Goal: Task Accomplishment & Management: Use online tool/utility

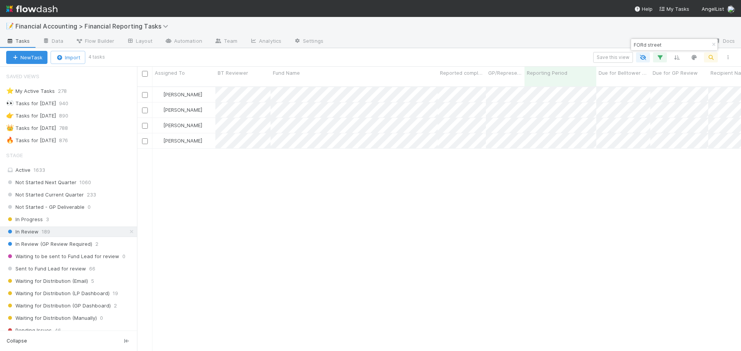
scroll to position [265, 598]
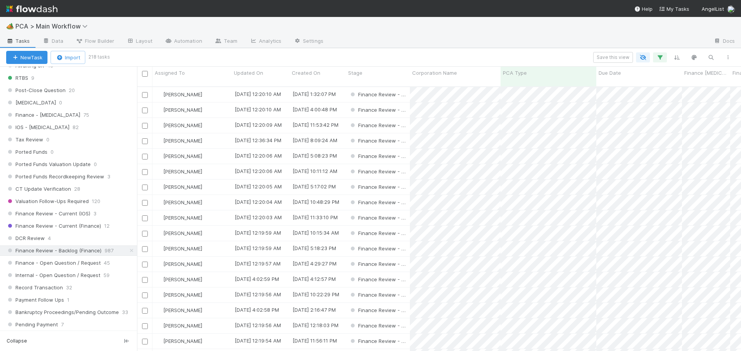
scroll to position [501, 0]
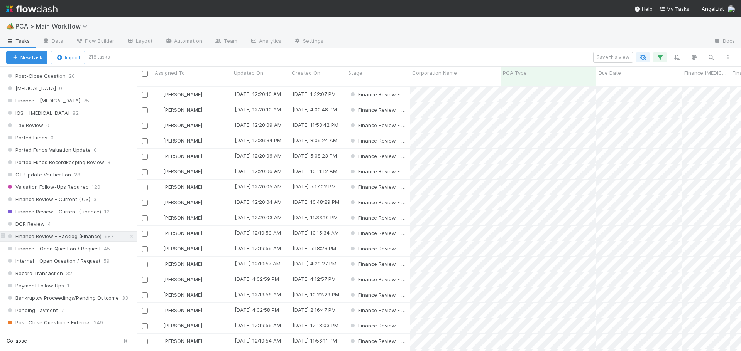
click at [84, 235] on span "Finance Review - Backlog (Finance)" at bounding box center [53, 237] width 95 height 10
click at [660, 57] on icon "button" at bounding box center [660, 57] width 8 height 7
click at [360, 57] on div "1 filter Reset Filters If PCA Type has any of Acquisition And.. Or if..." at bounding box center [370, 175] width 741 height 351
click at [70, 213] on span "Finance Review - Current (Finance)" at bounding box center [53, 212] width 95 height 10
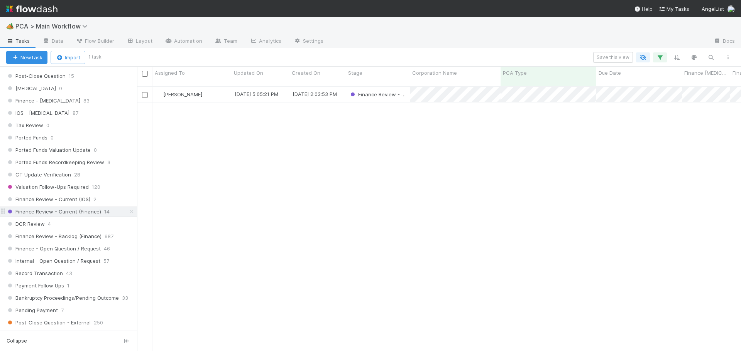
scroll to position [265, 598]
click at [659, 59] on icon "button" at bounding box center [660, 57] width 8 height 7
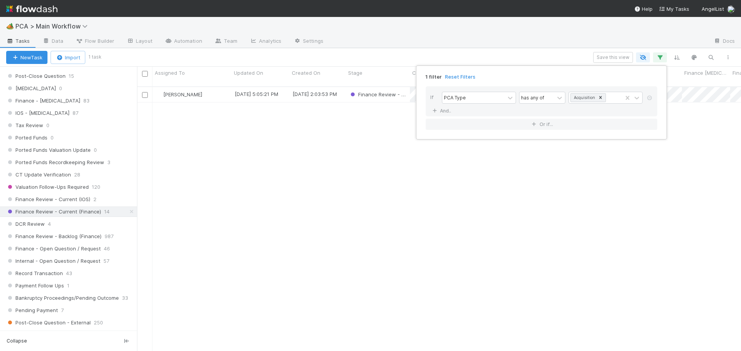
click at [649, 99] on icon at bounding box center [649, 98] width 8 height 5
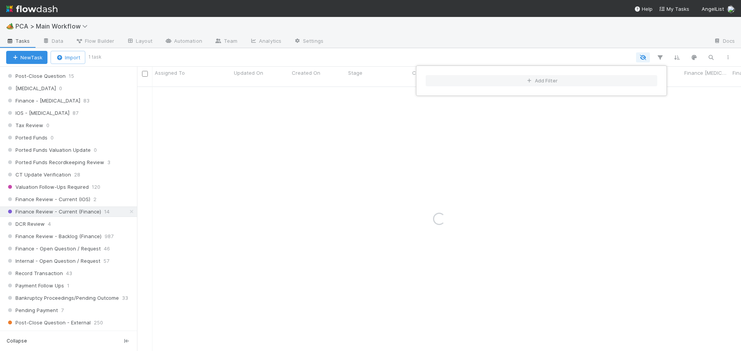
click at [281, 54] on div "Add Filter" at bounding box center [370, 175] width 741 height 351
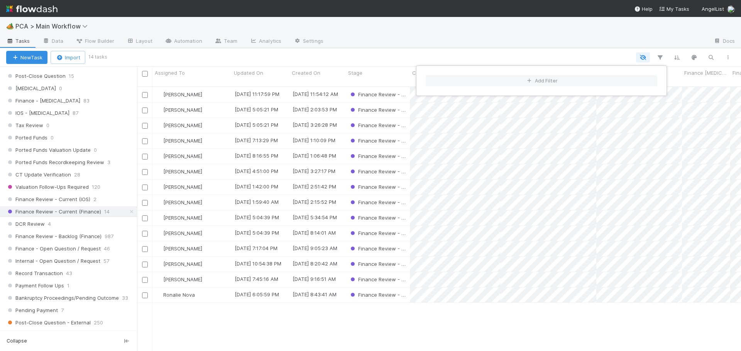
click at [346, 52] on div "Add Filter" at bounding box center [370, 175] width 741 height 351
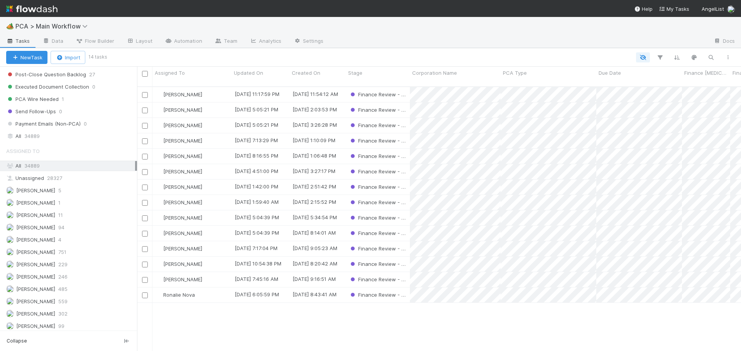
scroll to position [887, 0]
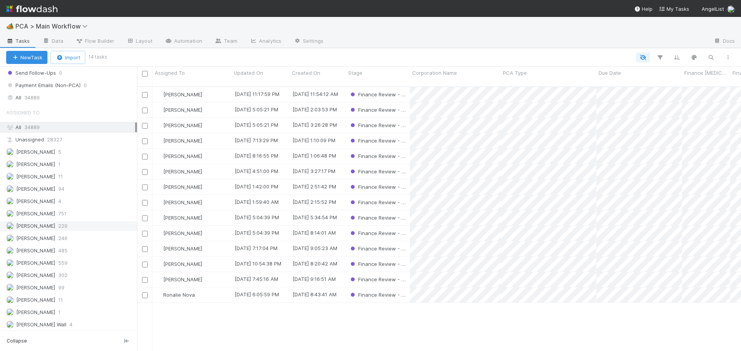
click at [79, 226] on div "Don Walker 229" at bounding box center [70, 226] width 129 height 10
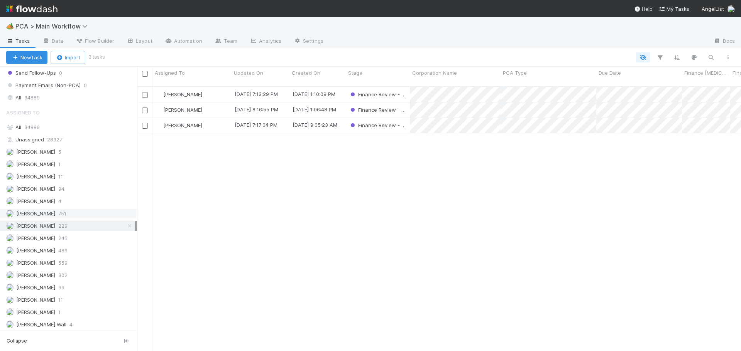
scroll to position [265, 598]
click at [216, 87] on div "[PERSON_NAME]" at bounding box center [191, 94] width 79 height 15
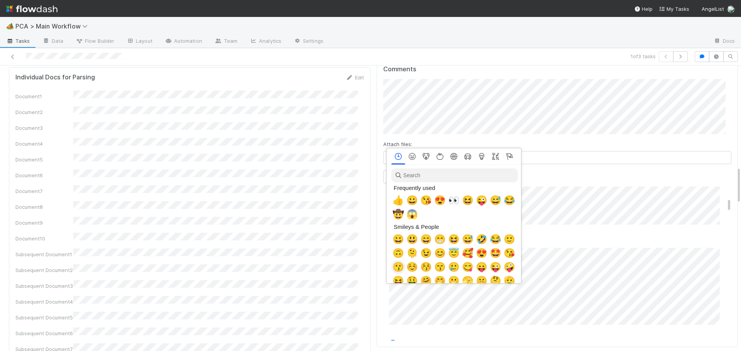
scroll to position [0, 3]
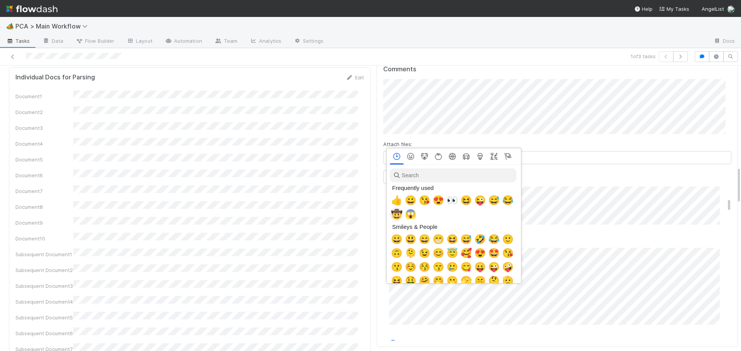
click at [395, 213] on span "🤠" at bounding box center [397, 214] width 12 height 11
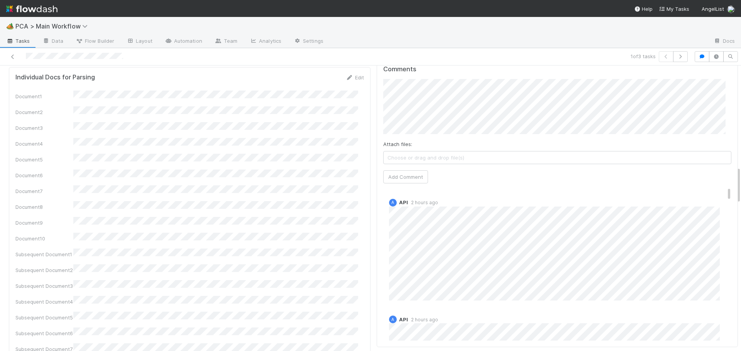
scroll to position [753, 0]
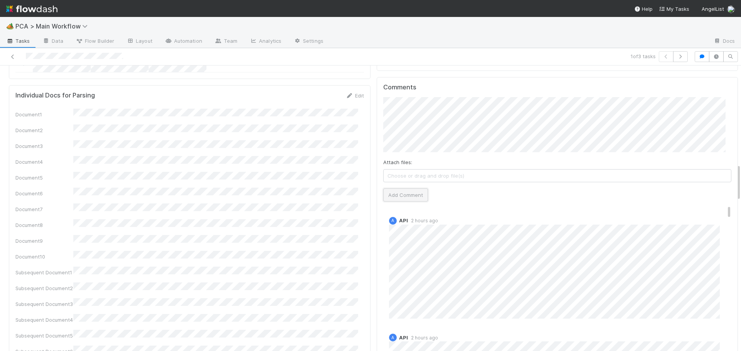
click at [396, 189] on button "Add Comment" at bounding box center [405, 195] width 45 height 13
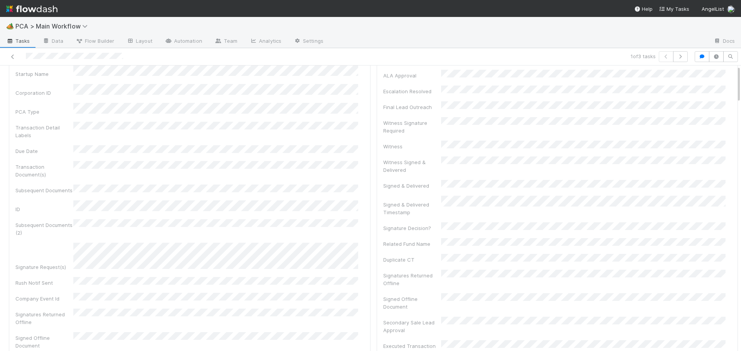
scroll to position [0, 0]
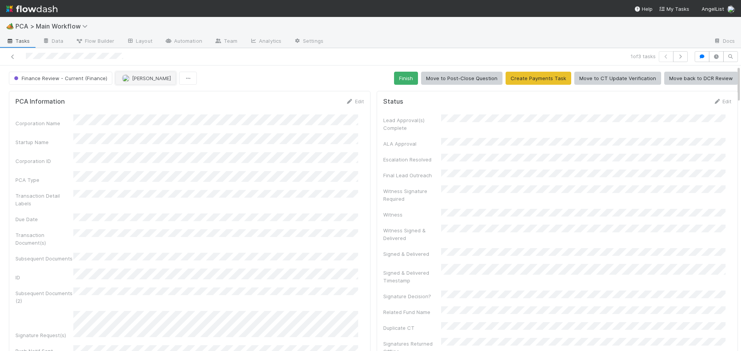
click at [139, 80] on span "[PERSON_NAME]" at bounding box center [151, 78] width 39 height 6
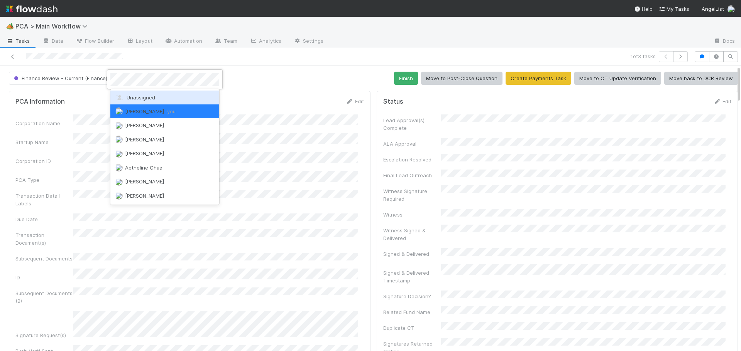
click at [136, 97] on span "Unassigned" at bounding box center [135, 97] width 40 height 6
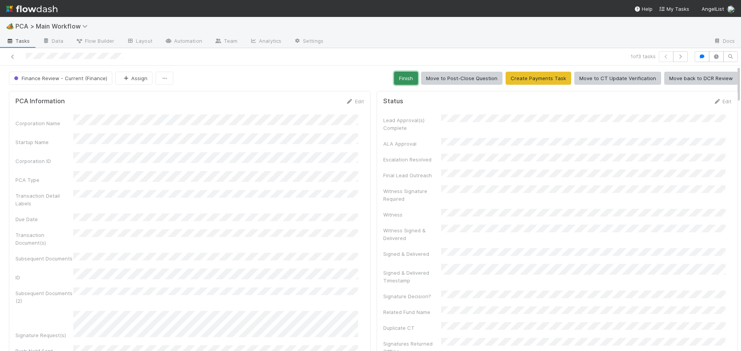
click at [409, 79] on button "Finish" at bounding box center [406, 78] width 24 height 13
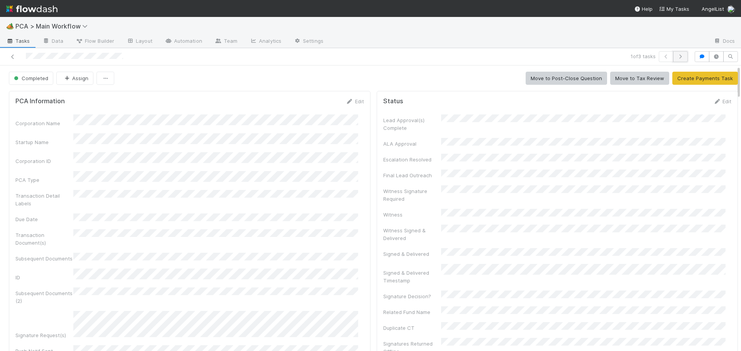
click at [676, 57] on icon "button" at bounding box center [680, 56] width 8 height 5
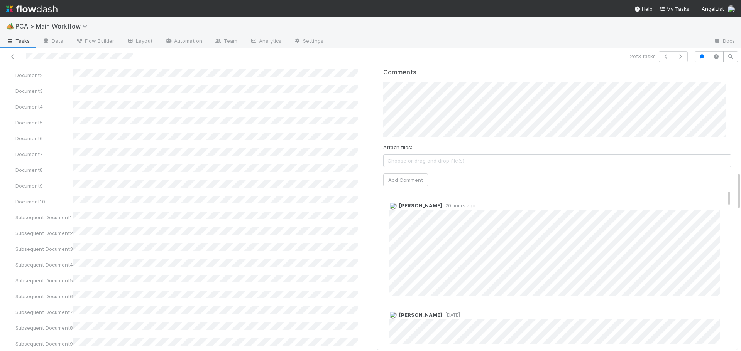
scroll to position [733, 0]
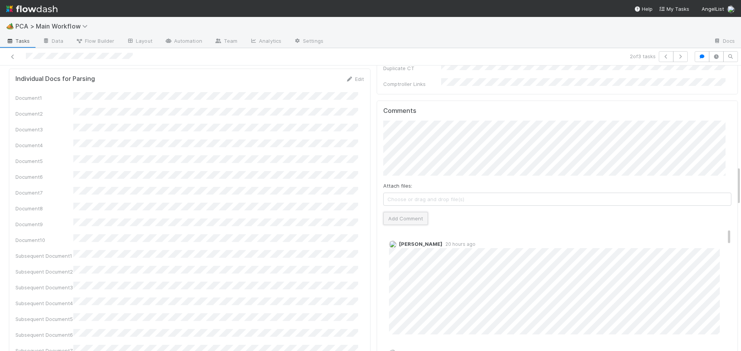
click at [383, 212] on button "Add Comment" at bounding box center [405, 218] width 45 height 13
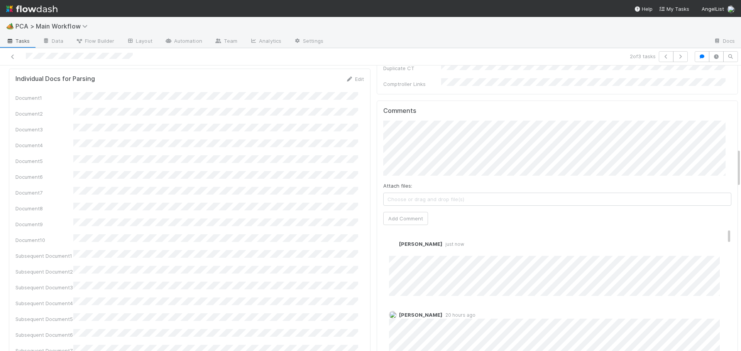
scroll to position [0, 0]
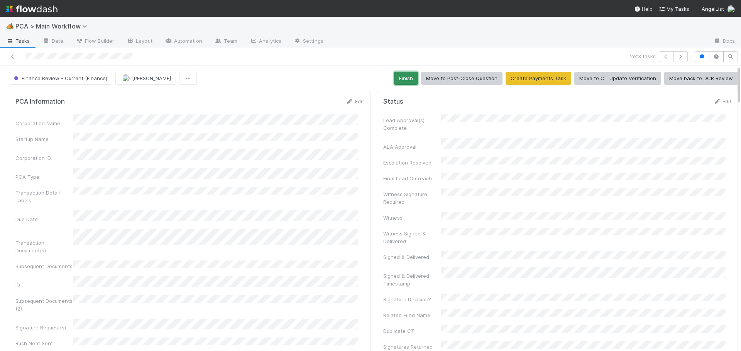
click at [403, 76] on button "Finish" at bounding box center [406, 78] width 24 height 13
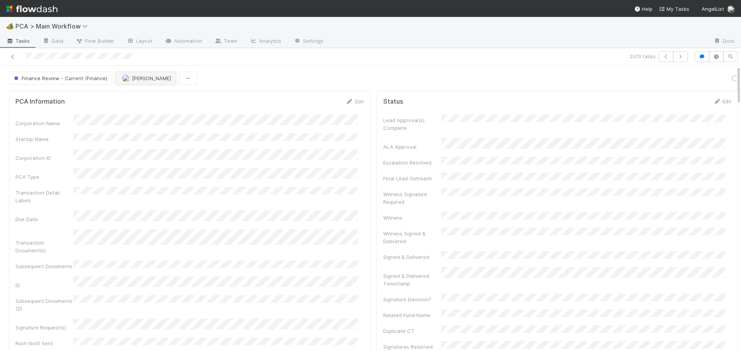
click at [143, 80] on span "[PERSON_NAME]" at bounding box center [151, 78] width 39 height 6
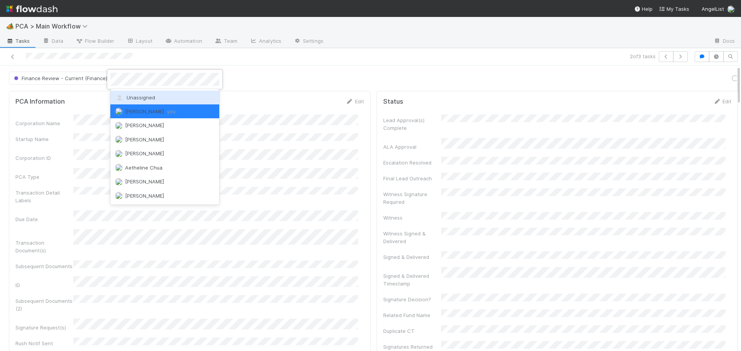
click at [141, 95] on span "Unassigned" at bounding box center [135, 97] width 40 height 6
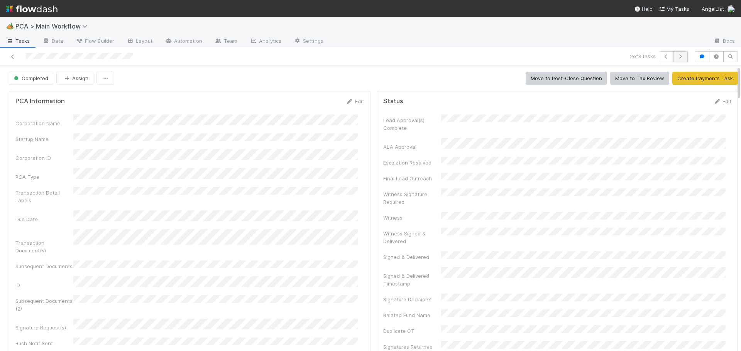
click at [676, 56] on icon "button" at bounding box center [680, 56] width 8 height 5
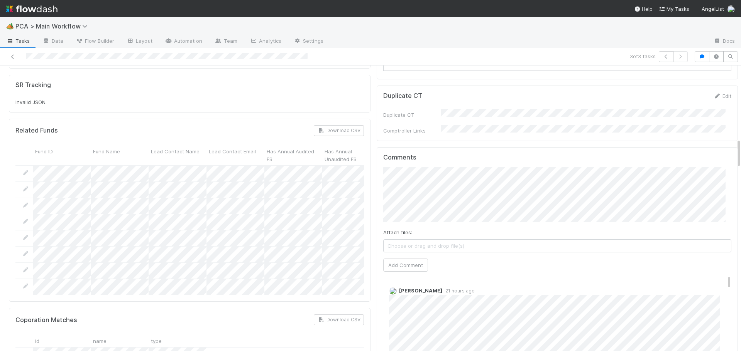
scroll to position [694, 0]
click at [390, 258] on button "Add Comment" at bounding box center [405, 264] width 45 height 13
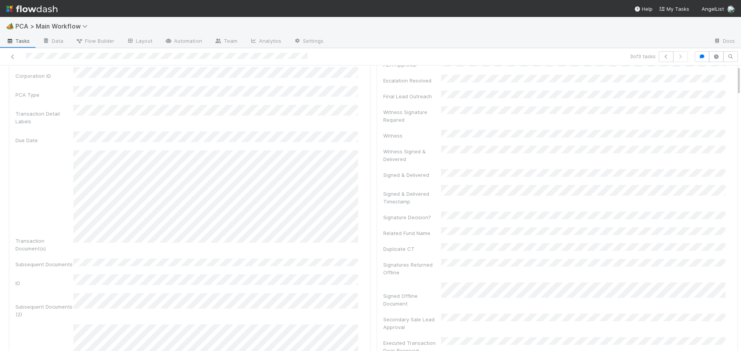
scroll to position [0, 0]
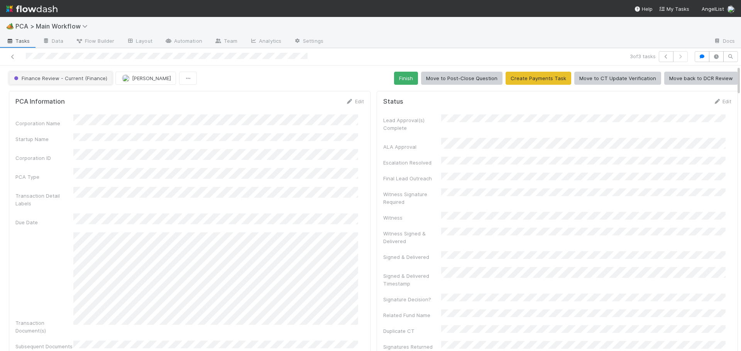
click at [78, 79] on span "Finance Review - Current (Finance)" at bounding box center [59, 78] width 95 height 6
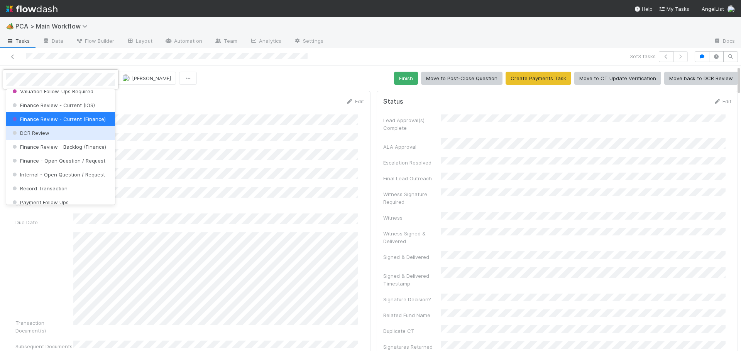
scroll to position [392, 0]
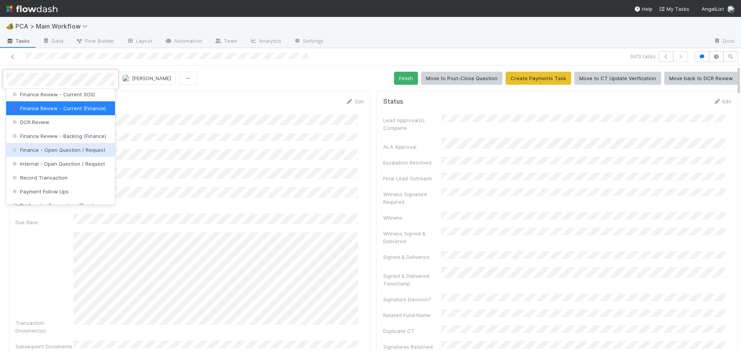
click at [78, 153] on span "Finance - Open Question / Request" at bounding box center [58, 150] width 94 height 6
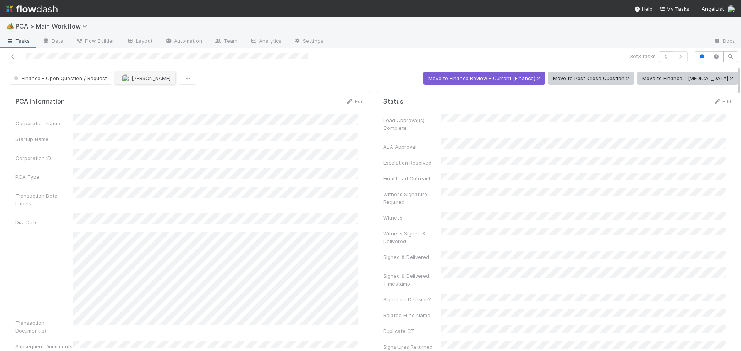
click at [136, 78] on span "[PERSON_NAME]" at bounding box center [151, 78] width 39 height 6
click at [12, 53] on link at bounding box center [13, 57] width 8 height 8
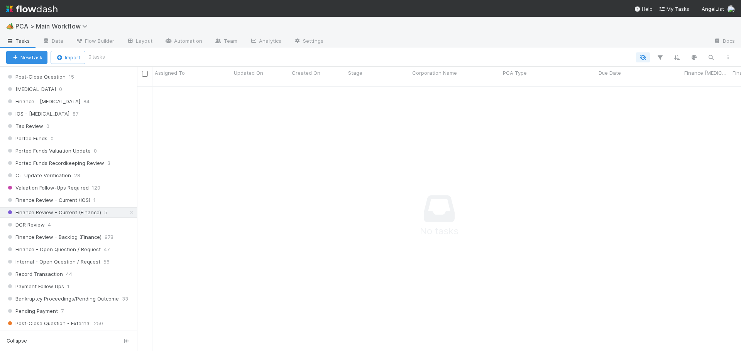
scroll to position [501, 0]
click at [81, 238] on span "Finance Review - Backlog (Finance)" at bounding box center [53, 237] width 95 height 10
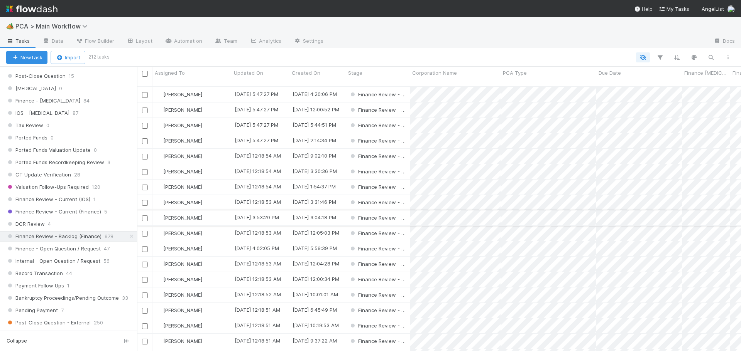
scroll to position [265, 598]
click at [660, 59] on icon "button" at bounding box center [660, 57] width 8 height 7
click at [591, 83] on button "Add Filter" at bounding box center [540, 80] width 231 height 11
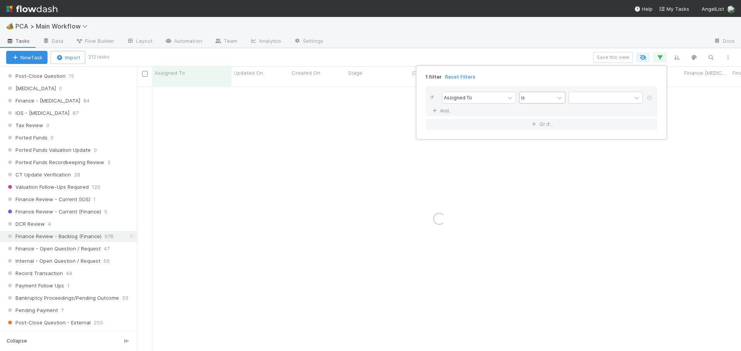
click at [538, 100] on div "is" at bounding box center [536, 97] width 35 height 11
click at [497, 101] on div "Assigned To" at bounding box center [473, 97] width 62 height 11
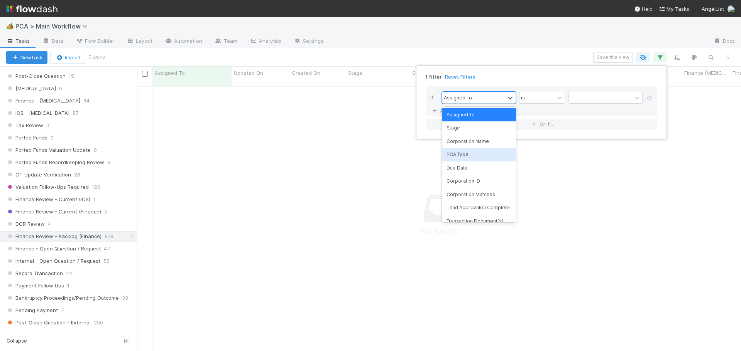
click at [471, 152] on div "PCA Type" at bounding box center [479, 154] width 74 height 13
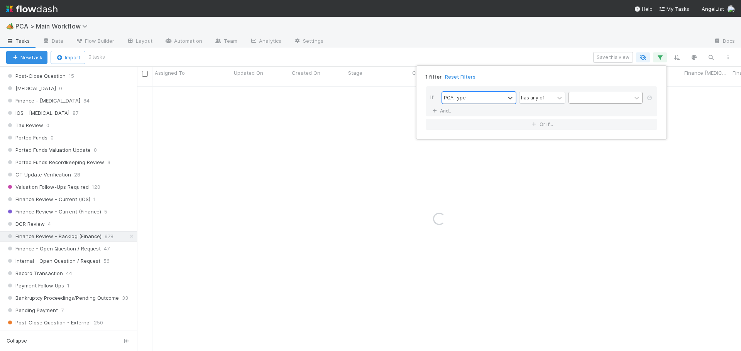
click at [601, 101] on div at bounding box center [599, 97] width 62 height 11
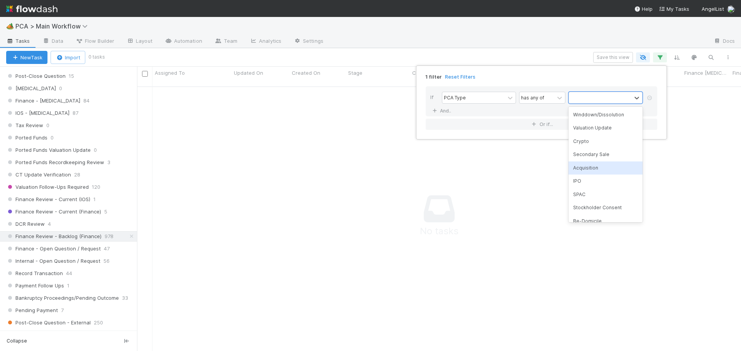
click at [582, 168] on div "Acquisition" at bounding box center [605, 168] width 74 height 13
click at [444, 54] on div "1 filter Reset Filters If PCA Type has any of Acquisition And.. Or if..." at bounding box center [370, 175] width 741 height 351
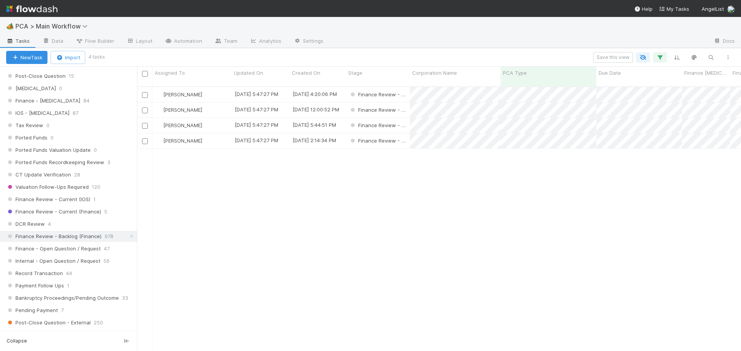
scroll to position [265, 598]
click at [210, 87] on div "[PERSON_NAME]" at bounding box center [191, 94] width 79 height 15
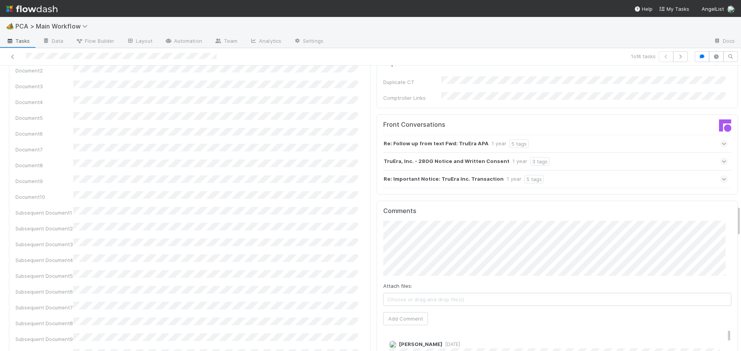
scroll to position [0, 2]
click at [740, 175] on html "🏕️ PCA > Main Workflow Tasks Data Flow Builder Layout Automation Team Analytics…" at bounding box center [370, 175] width 741 height 351
click at [392, 312] on button "Add Comment" at bounding box center [403, 318] width 45 height 13
click at [371, 273] on div "Review Notes Edit Review Note(s) Review Note Affected Funds Review Note Lead Em…" at bounding box center [555, 167] width 368 height 2704
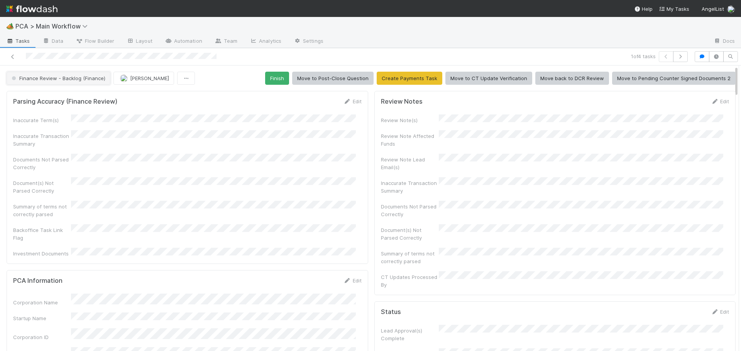
click at [78, 84] on button "Finance Review - Backlog (Finance)" at bounding box center [59, 78] width 104 height 13
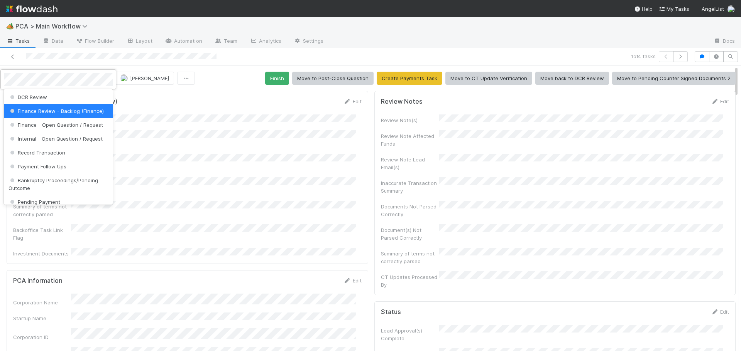
scroll to position [420, 0]
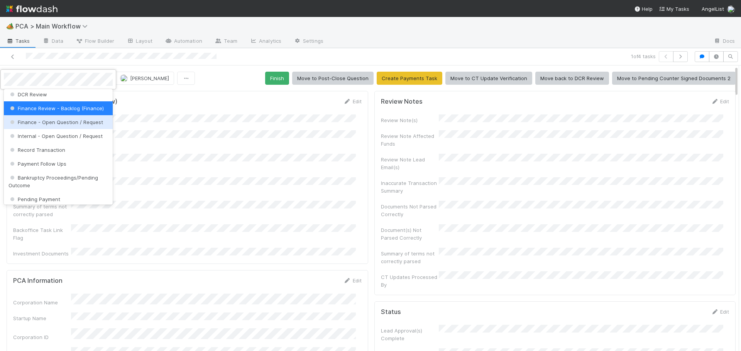
click at [72, 125] on span "Finance - Open Question / Request" at bounding box center [55, 122] width 94 height 6
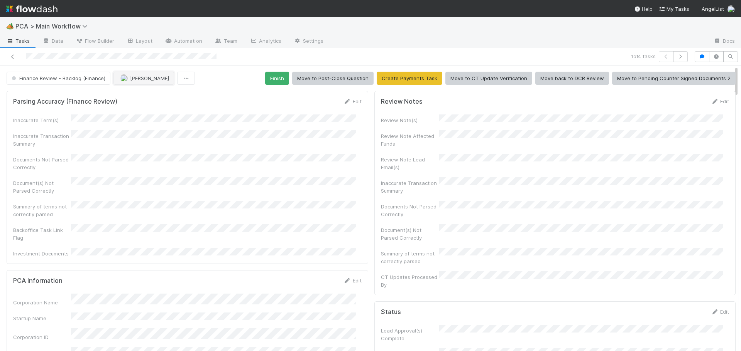
click at [132, 79] on span "[PERSON_NAME]" at bounding box center [149, 78] width 39 height 6
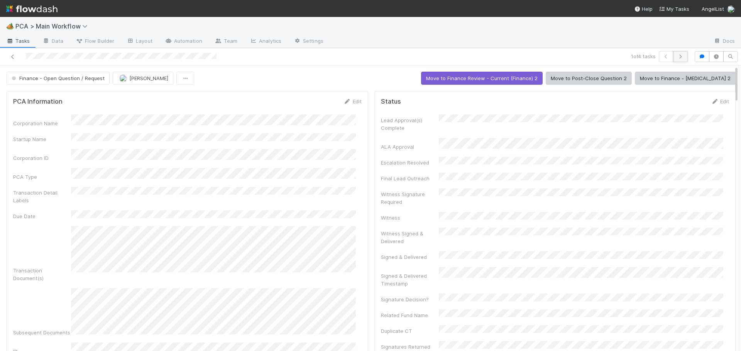
click at [679, 56] on button "button" at bounding box center [680, 56] width 15 height 11
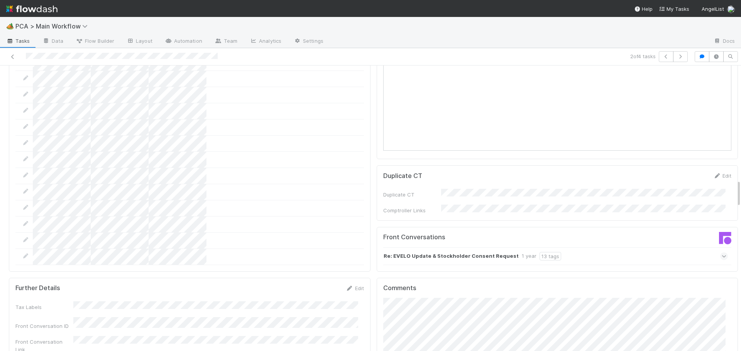
scroll to position [1311, 0]
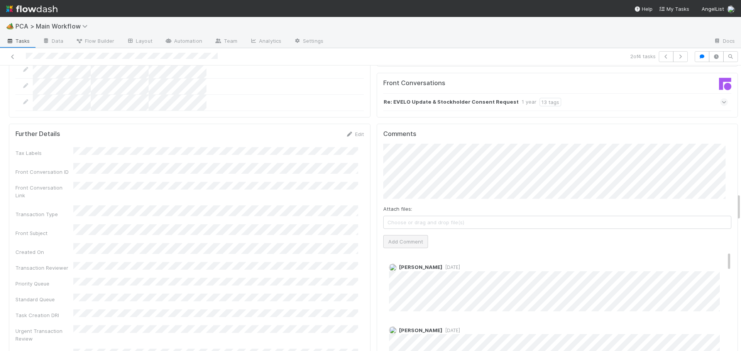
drag, startPoint x: 397, startPoint y: 190, endPoint x: 396, endPoint y: 176, distance: 13.9
click at [397, 189] on div "Comments Attach files: Choose or drag and drop file(s) Add Comment Marlon 11 mo…" at bounding box center [557, 268] width 348 height 276
click at [396, 235] on button "Add Comment" at bounding box center [405, 241] width 45 height 13
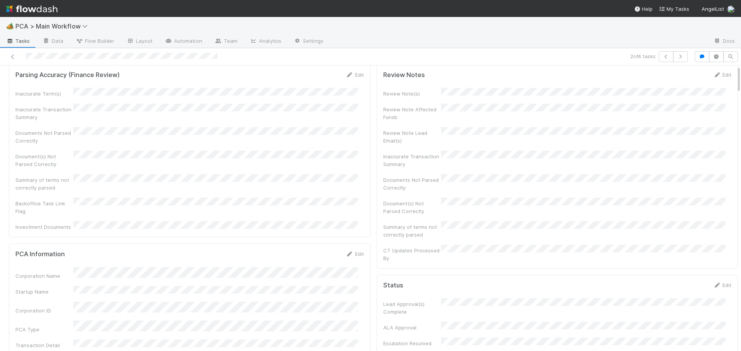
scroll to position [0, 0]
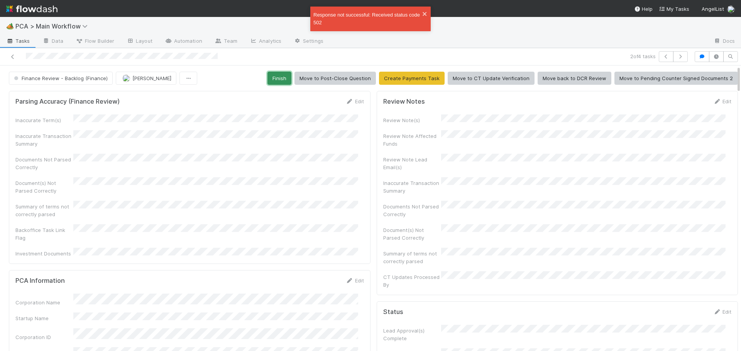
click at [276, 79] on button "Finish" at bounding box center [279, 78] width 24 height 13
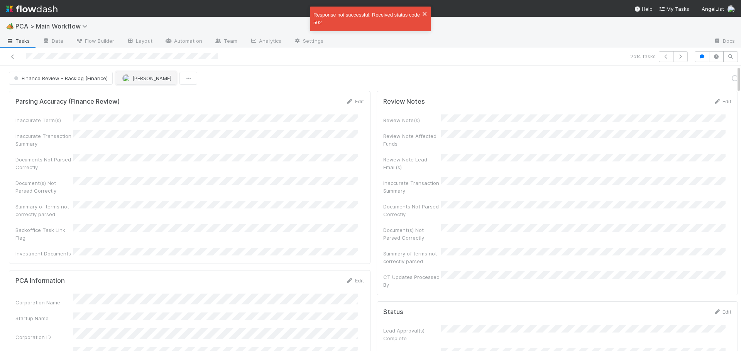
click at [132, 79] on span "[PERSON_NAME]" at bounding box center [151, 78] width 39 height 6
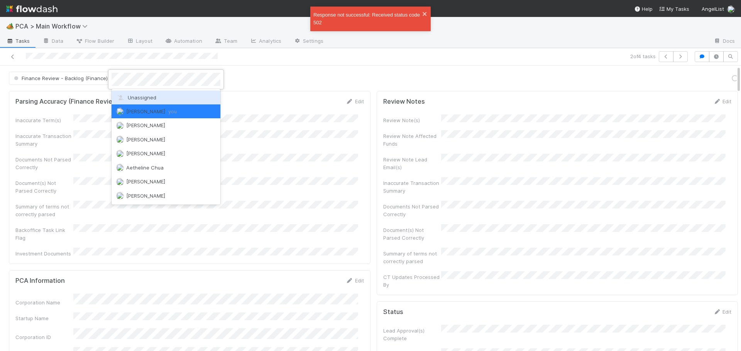
click at [132, 99] on span "Unassigned" at bounding box center [136, 97] width 40 height 6
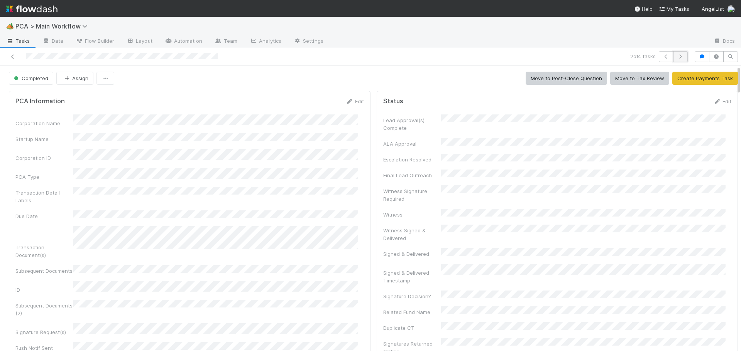
click at [678, 56] on button "button" at bounding box center [680, 56] width 15 height 11
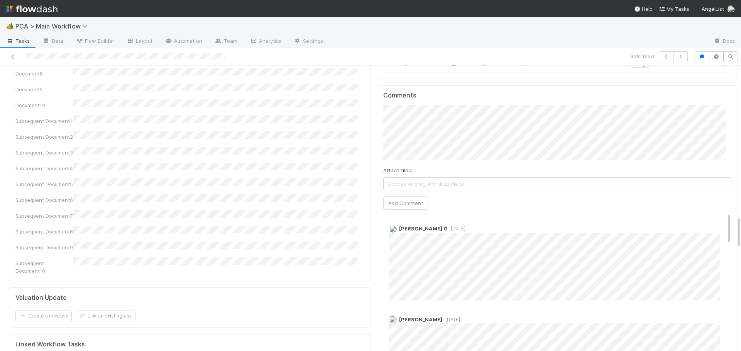
scroll to position [1343, 0]
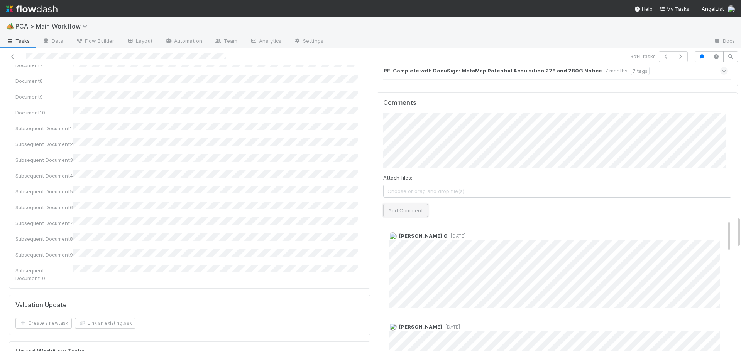
click at [385, 204] on button "Add Comment" at bounding box center [405, 210] width 45 height 13
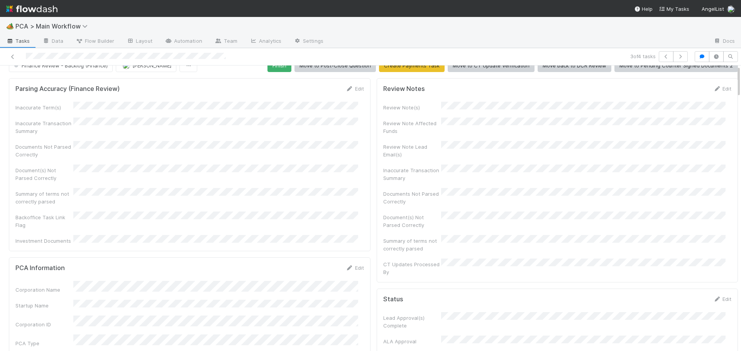
scroll to position [0, 0]
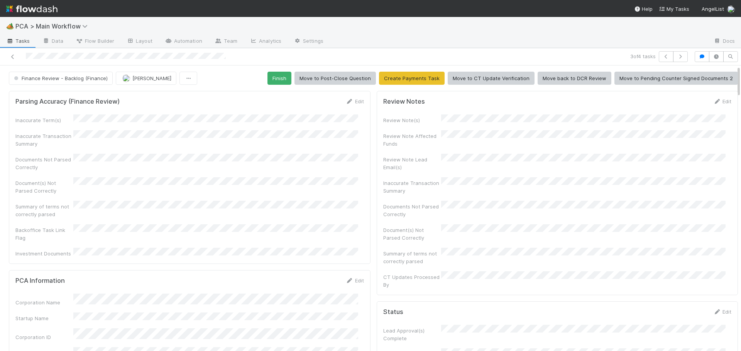
click at [276, 83] on button "Finish" at bounding box center [279, 78] width 24 height 13
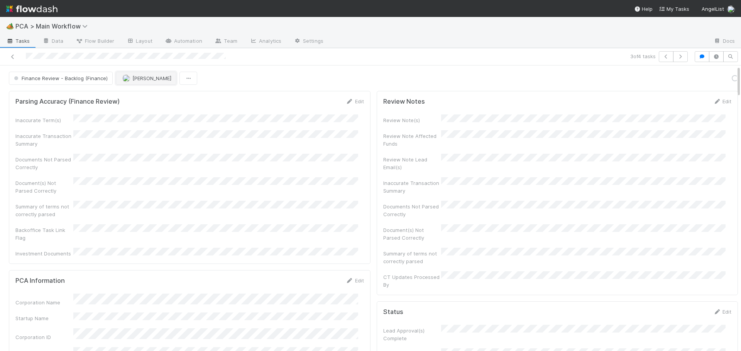
click at [133, 83] on button "[PERSON_NAME]" at bounding box center [146, 78] width 61 height 13
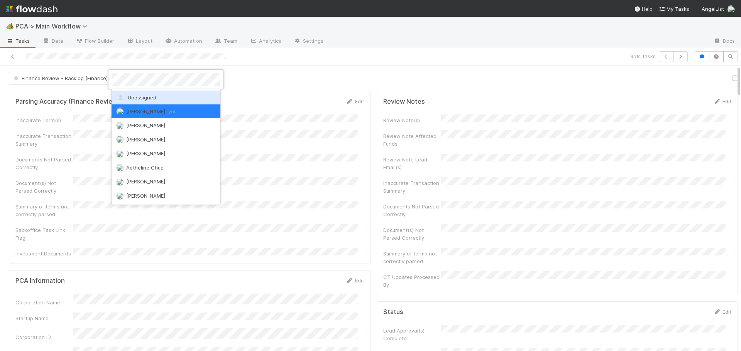
click at [139, 103] on div "Unassigned" at bounding box center [165, 98] width 109 height 14
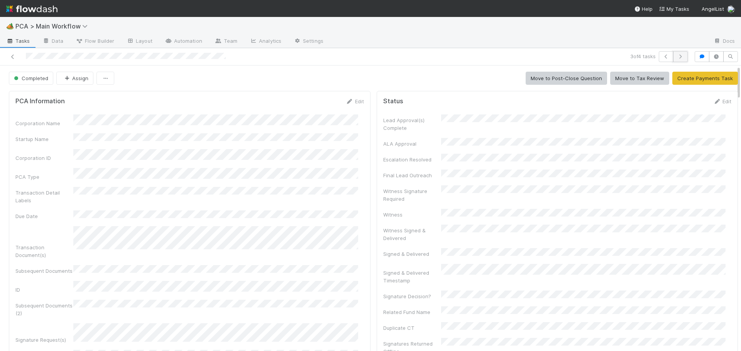
click at [677, 57] on icon "button" at bounding box center [680, 56] width 8 height 5
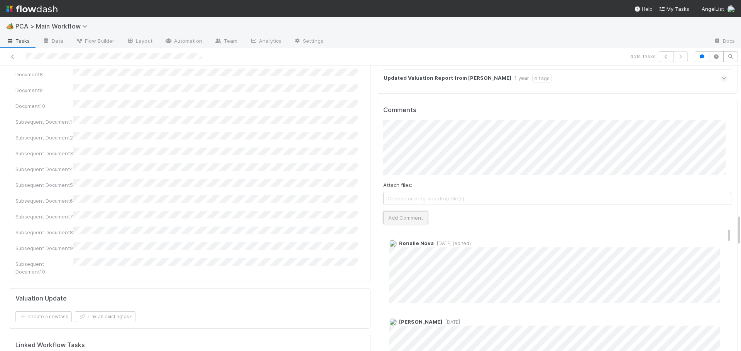
click at [400, 211] on button "Add Comment" at bounding box center [405, 217] width 45 height 13
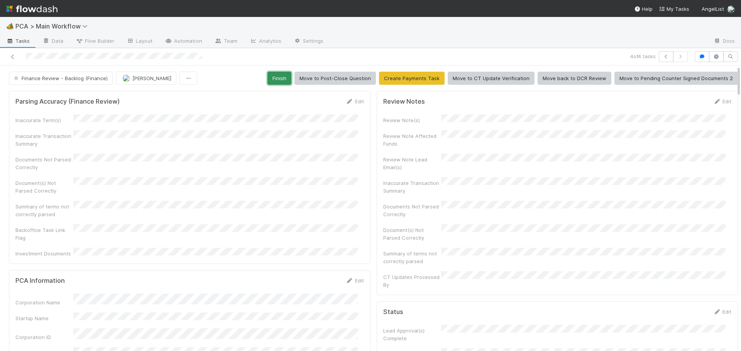
click at [274, 80] on button "Finish" at bounding box center [279, 78] width 24 height 13
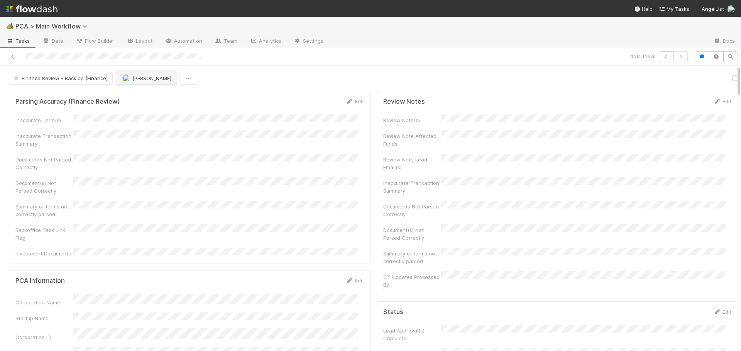
click at [135, 80] on span "[PERSON_NAME]" at bounding box center [151, 78] width 39 height 6
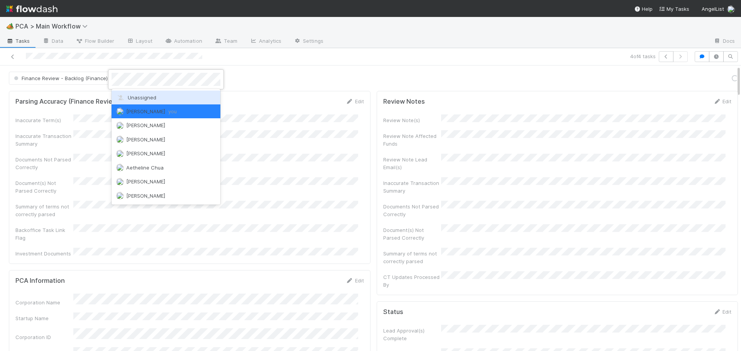
click at [140, 96] on span "Unassigned" at bounding box center [136, 97] width 40 height 6
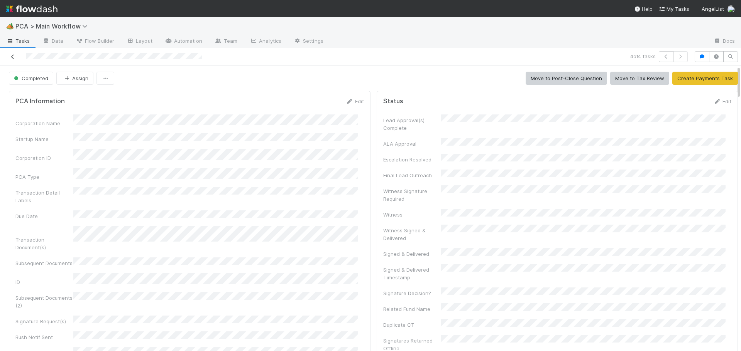
click at [10, 58] on icon at bounding box center [13, 56] width 8 height 5
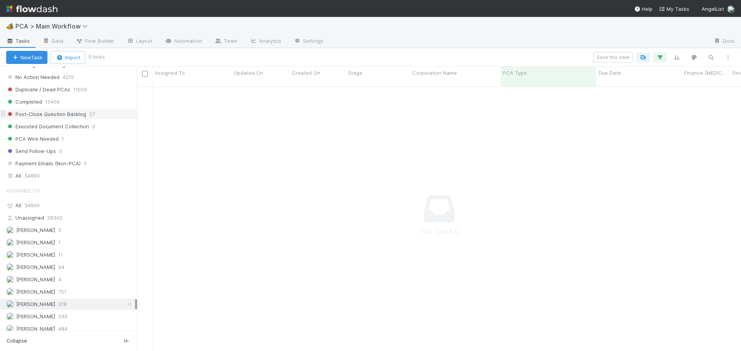
scroll to position [810, 0]
click at [126, 302] on icon at bounding box center [130, 303] width 8 height 5
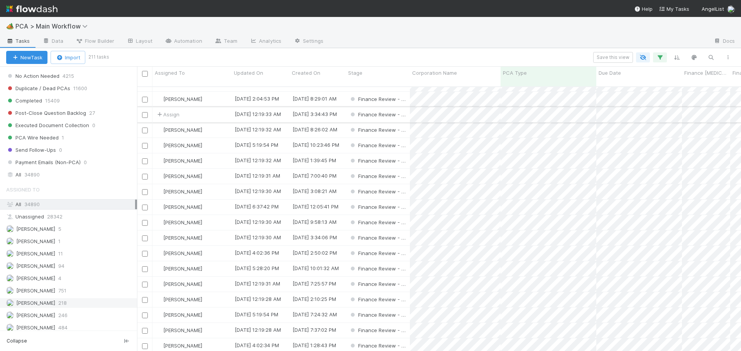
scroll to position [617, 0]
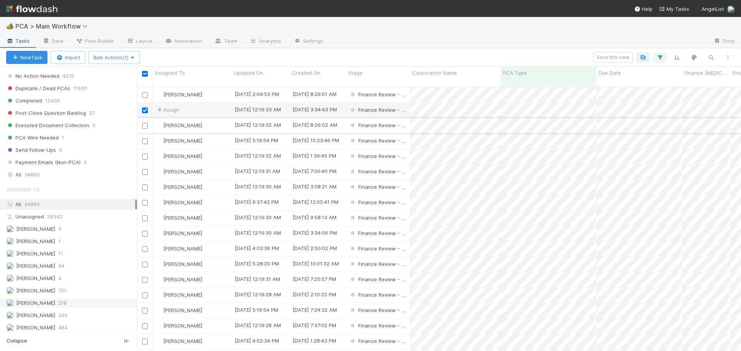
click at [144, 123] on input "checkbox" at bounding box center [145, 126] width 6 height 6
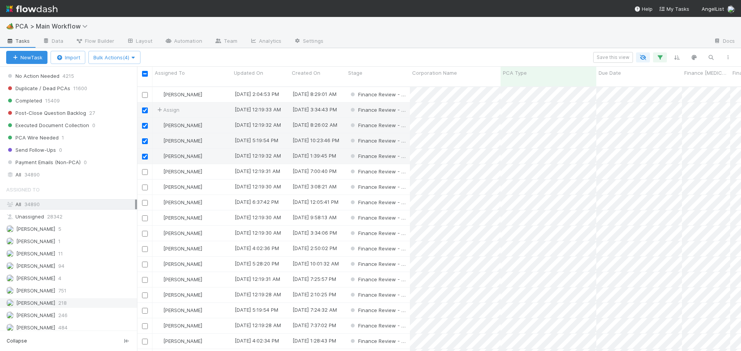
click at [145, 226] on div "Jacob Luna 6/24/25, 12:19:34 AM 11/5/24, 9:28:19 AM Finance Review - Backlog (F…" at bounding box center [439, 222] width 604 height 271
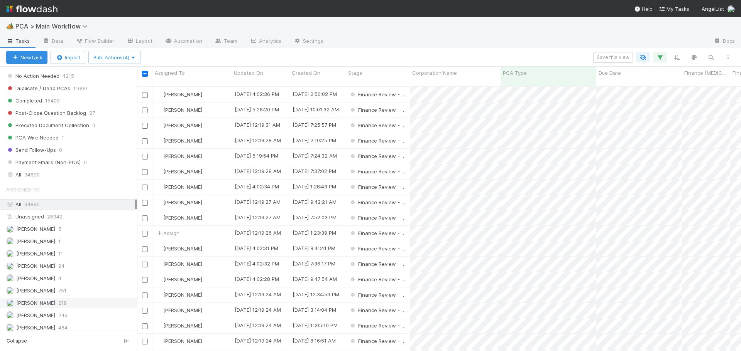
scroll to position [723, 0]
click at [142, 125] on div "Zach Byers 7/24/25, 5:19:54 PM 10/25/24, 10:23:46 PM Finance Review - Backlog (…" at bounding box center [439, 222] width 604 height 271
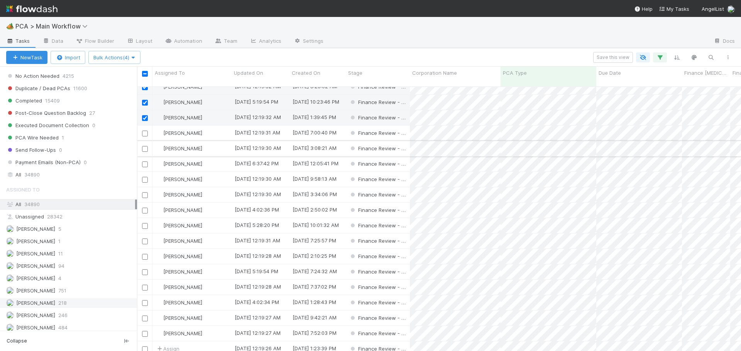
click at [144, 146] on input "checkbox" at bounding box center [145, 149] width 6 height 6
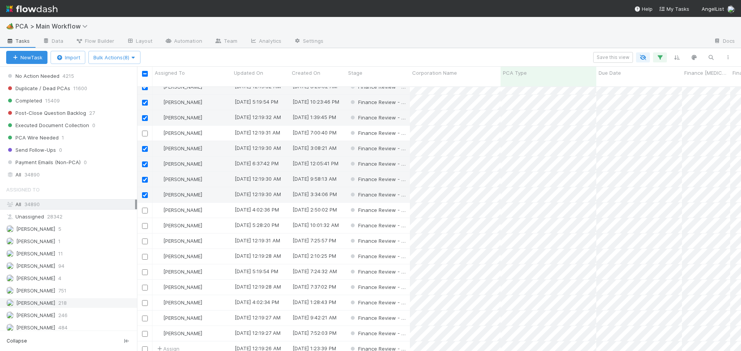
click at [145, 131] on input "checkbox" at bounding box center [145, 134] width 6 height 6
click at [143, 208] on input "checkbox" at bounding box center [145, 211] width 6 height 6
click at [146, 223] on input "checkbox" at bounding box center [145, 226] width 6 height 6
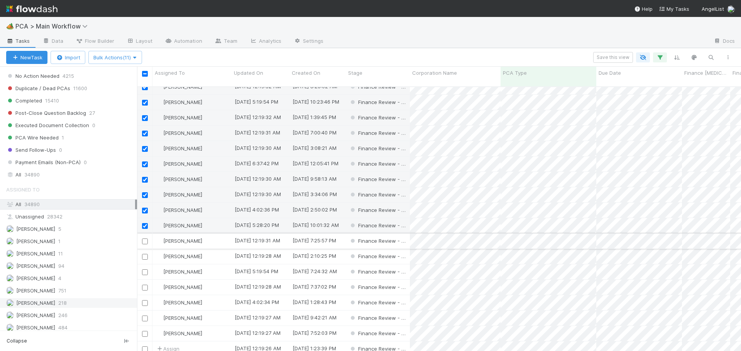
click at [143, 239] on input "checkbox" at bounding box center [145, 242] width 6 height 6
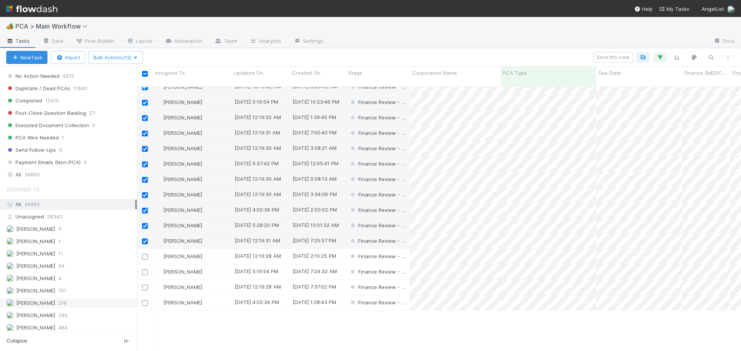
scroll to position [579, 0]
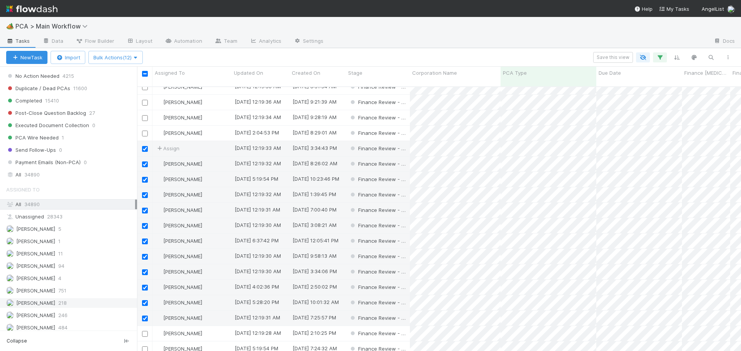
click at [143, 73] on input "checkbox" at bounding box center [145, 74] width 6 height 6
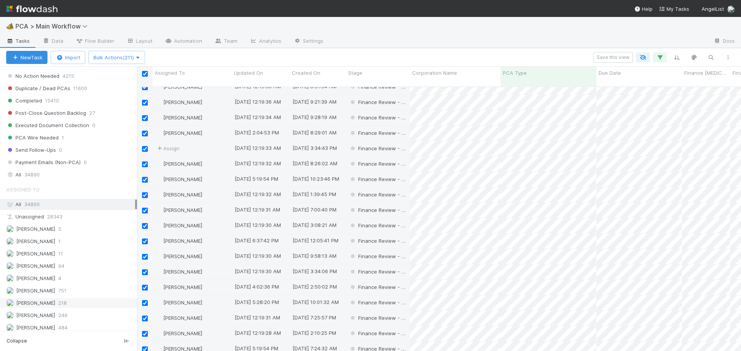
click at [142, 72] on input "checkbox" at bounding box center [145, 74] width 6 height 6
checkbox input "false"
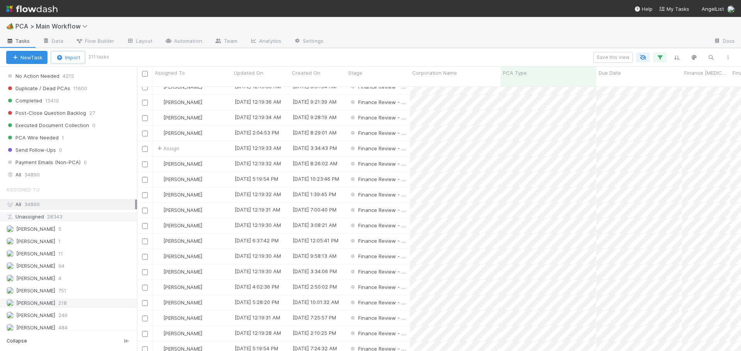
click at [50, 216] on span "28343" at bounding box center [54, 217] width 15 height 10
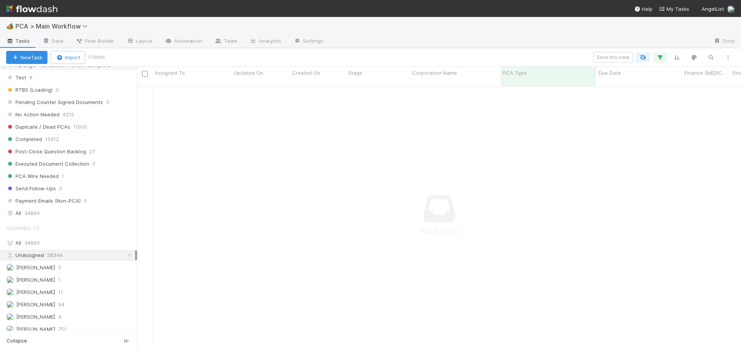
scroll to position [848, 0]
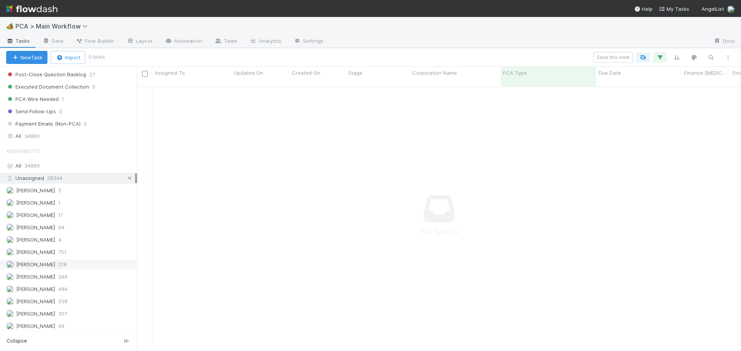
click at [126, 178] on icon at bounding box center [130, 178] width 8 height 5
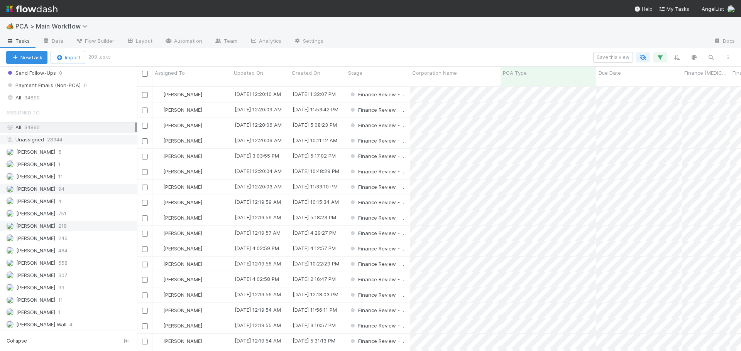
scroll to position [848, 0]
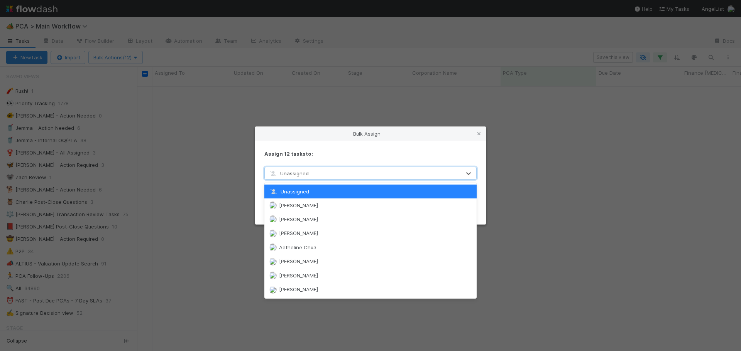
scroll to position [848, 0]
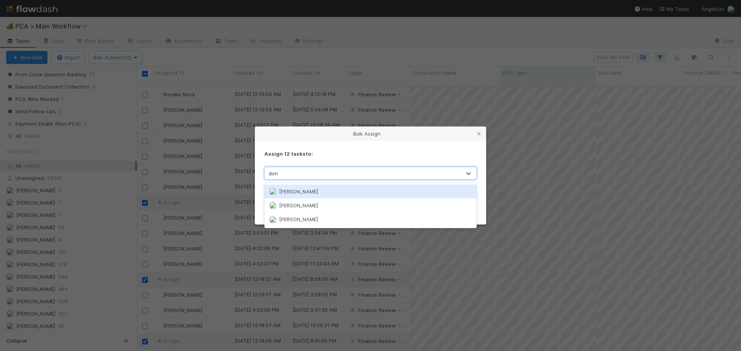
type input "[PERSON_NAME]"
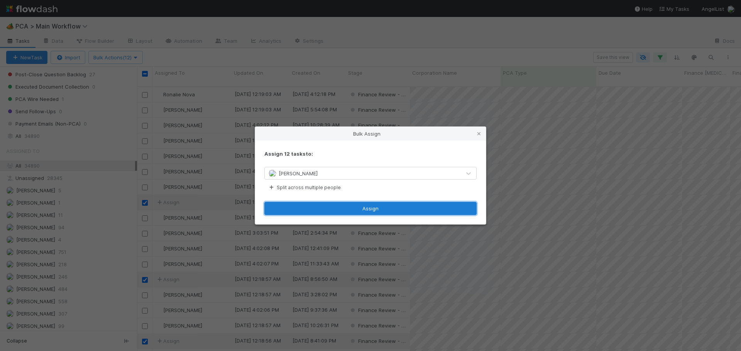
click at [364, 207] on button "Assign" at bounding box center [370, 208] width 212 height 13
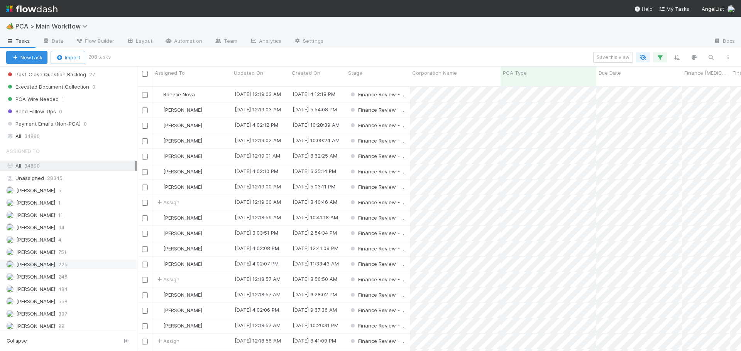
click at [69, 263] on div "Don Walker 225" at bounding box center [70, 265] width 129 height 10
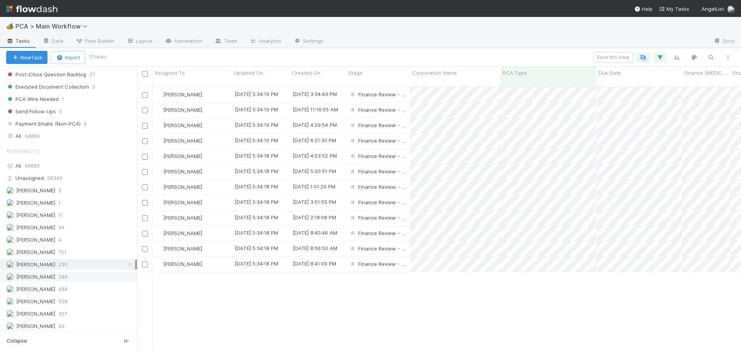
scroll to position [265, 598]
click at [216, 87] on div "[PERSON_NAME]" at bounding box center [191, 94] width 79 height 15
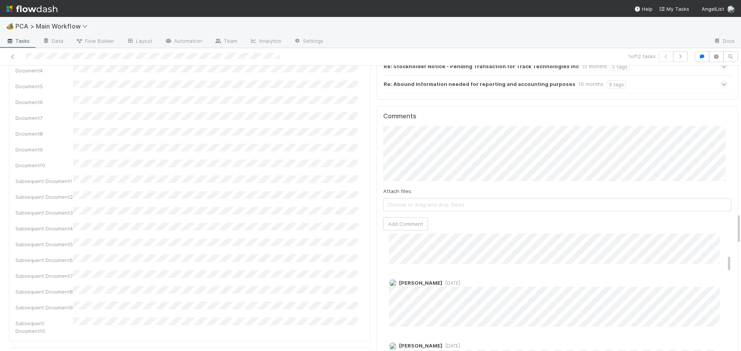
scroll to position [154, 0]
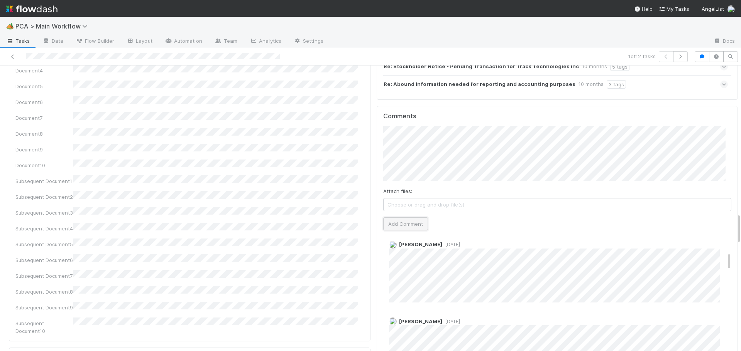
click at [411, 218] on button "Add Comment" at bounding box center [405, 224] width 45 height 13
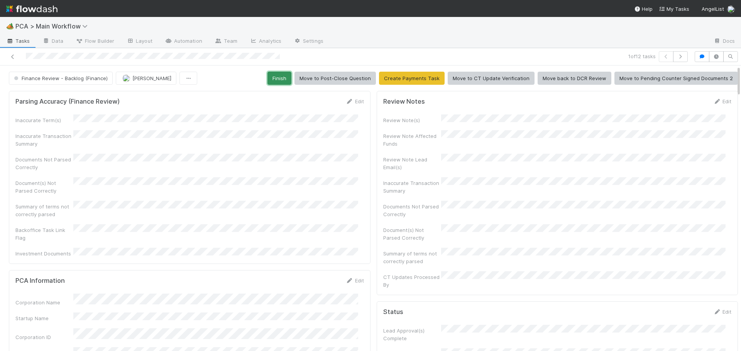
click at [273, 75] on button "Finish" at bounding box center [279, 78] width 24 height 13
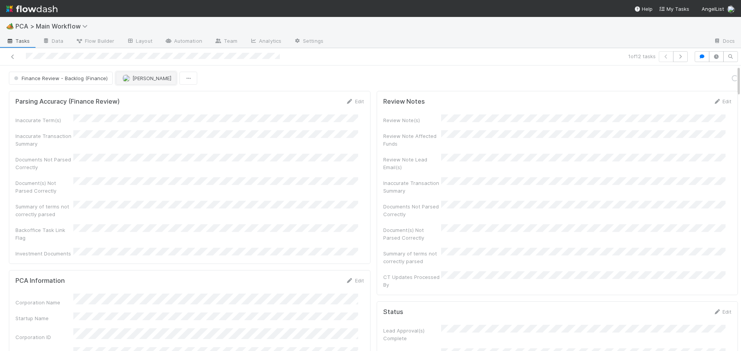
click at [148, 82] on button "[PERSON_NAME]" at bounding box center [146, 78] width 61 height 13
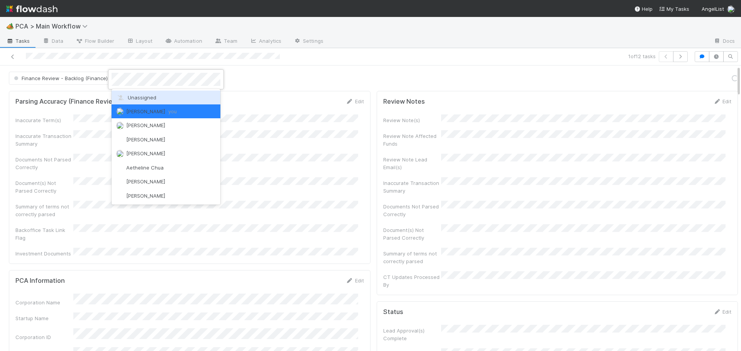
click at [143, 97] on span "Unassigned" at bounding box center [136, 97] width 40 height 6
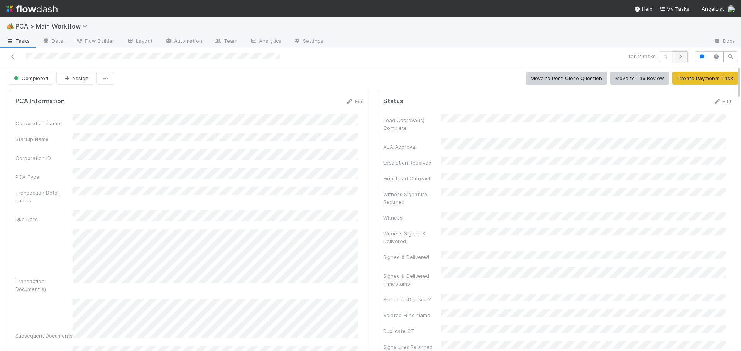
click at [676, 57] on icon "button" at bounding box center [680, 56] width 8 height 5
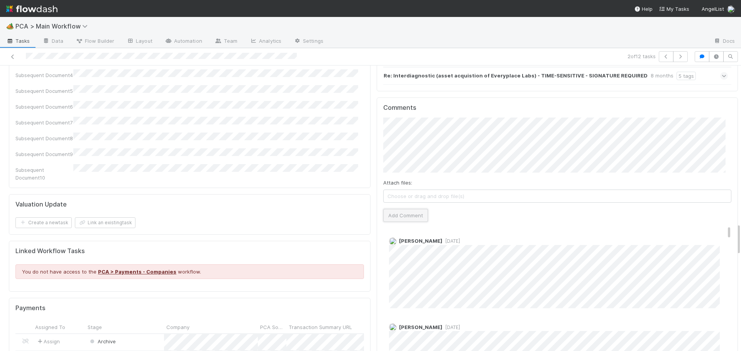
click at [395, 209] on button "Add Comment" at bounding box center [405, 215] width 45 height 13
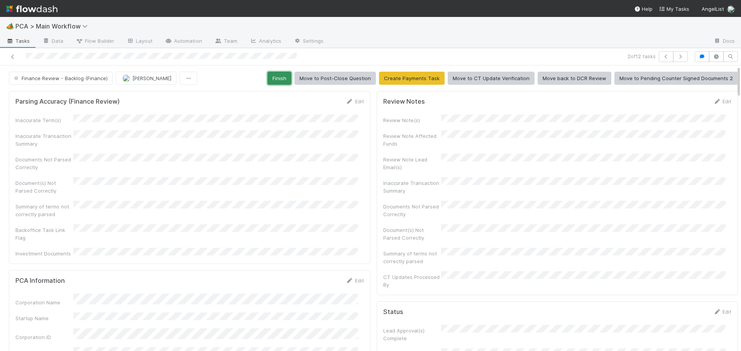
click at [280, 76] on button "Finish" at bounding box center [279, 78] width 24 height 13
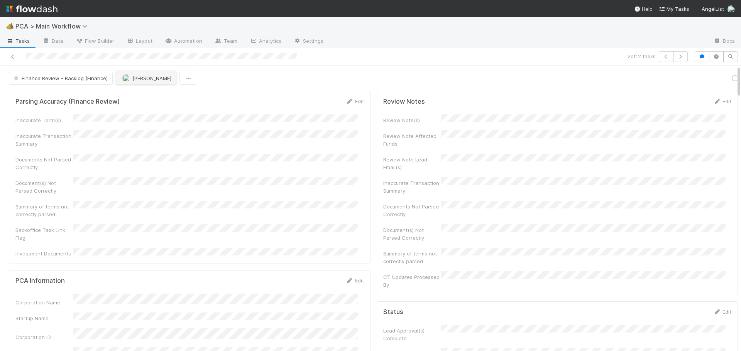
click at [148, 80] on span "[PERSON_NAME]" at bounding box center [151, 78] width 39 height 6
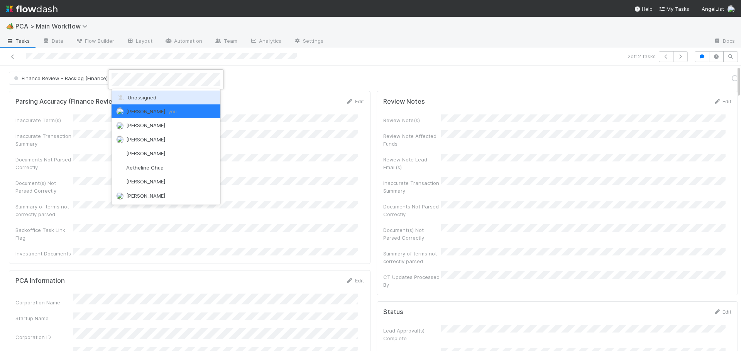
click at [147, 98] on span "Unassigned" at bounding box center [136, 97] width 40 height 6
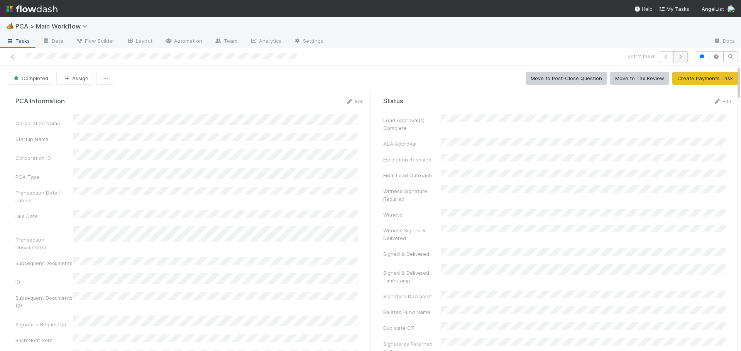
click at [678, 56] on button "button" at bounding box center [680, 56] width 15 height 11
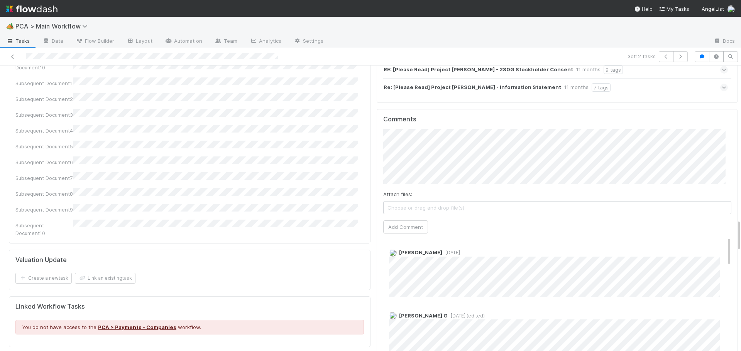
scroll to position [1350, 0]
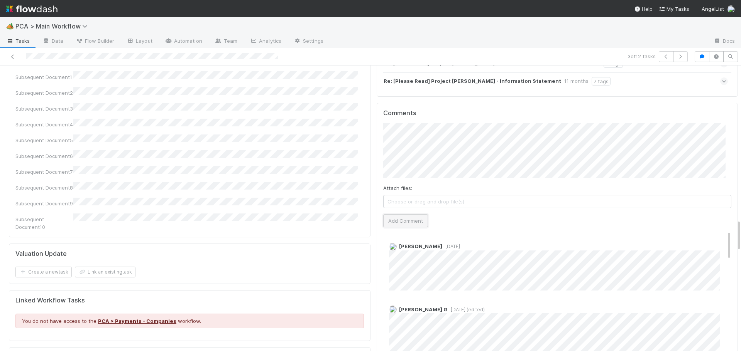
click at [413, 214] on button "Add Comment" at bounding box center [405, 220] width 45 height 13
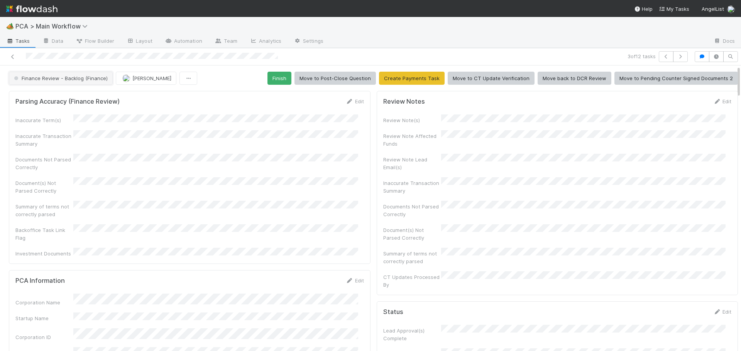
click at [67, 77] on span "Finance Review - Backlog (Finance)" at bounding box center [59, 78] width 95 height 6
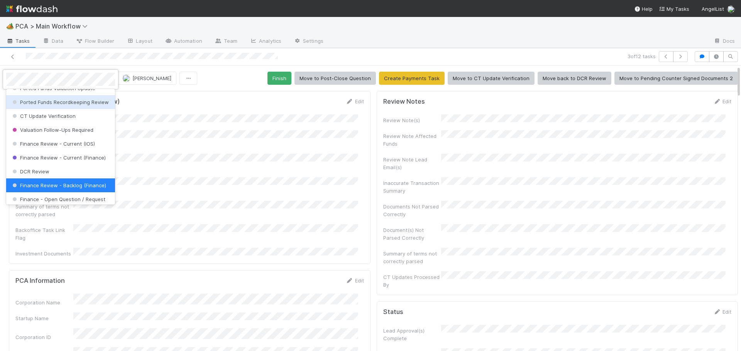
scroll to position [381, 0]
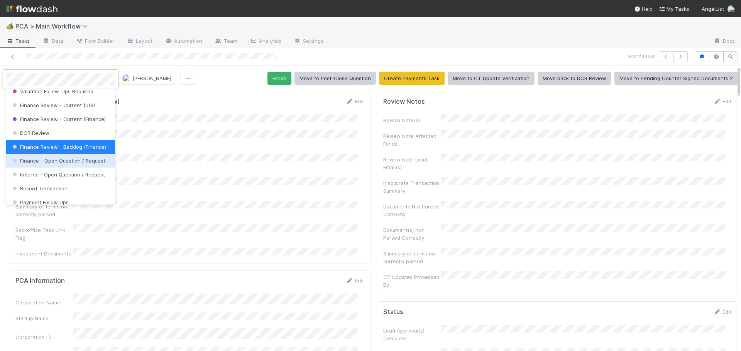
click at [69, 164] on span "Finance - Open Question / Request" at bounding box center [58, 161] width 94 height 6
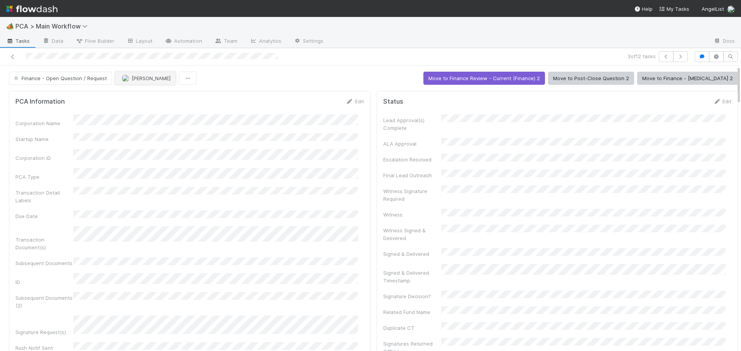
click at [139, 79] on span "[PERSON_NAME]" at bounding box center [151, 78] width 39 height 6
click at [676, 55] on icon "button" at bounding box center [680, 56] width 8 height 5
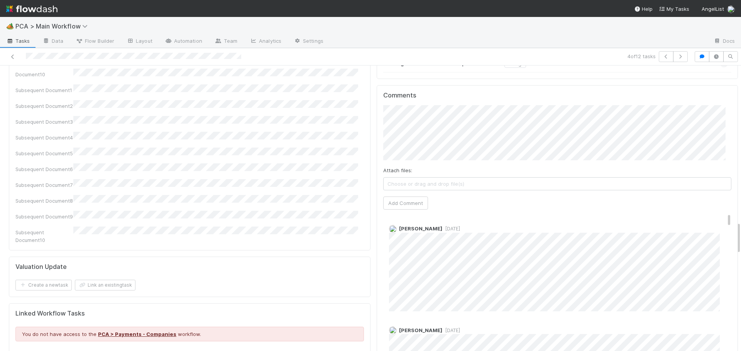
scroll to position [1343, 0]
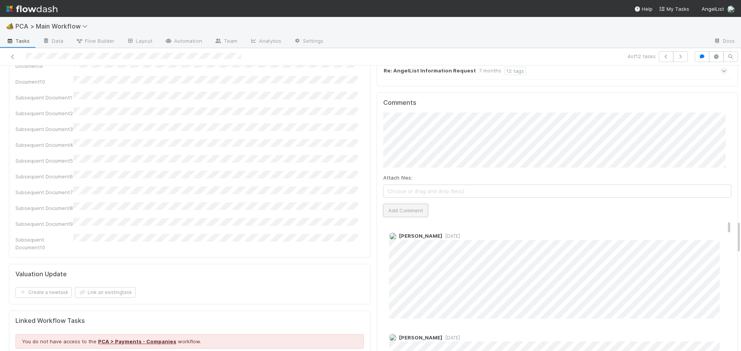
click at [403, 204] on button "Add Comment" at bounding box center [405, 210] width 45 height 13
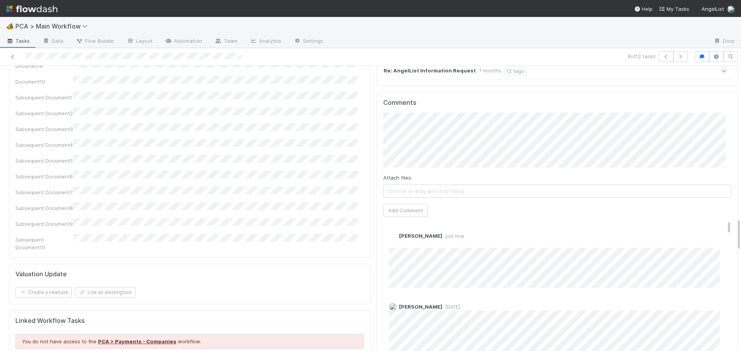
scroll to position [0, 0]
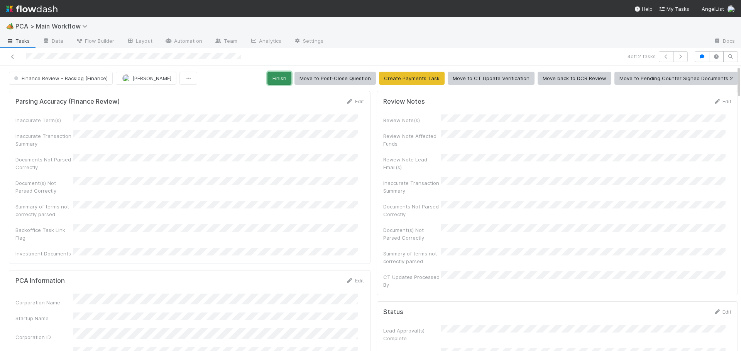
click at [282, 78] on button "Finish" at bounding box center [279, 78] width 24 height 13
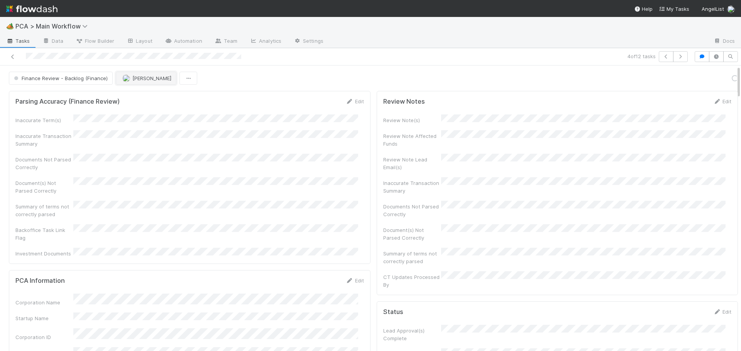
click at [125, 82] on button "[PERSON_NAME]" at bounding box center [146, 78] width 61 height 13
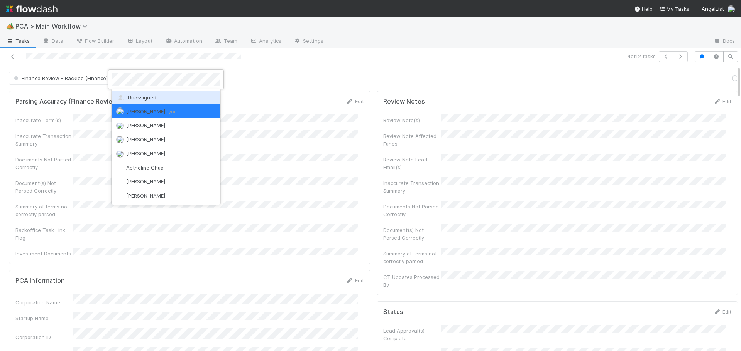
click at [131, 96] on span "Unassigned" at bounding box center [136, 97] width 40 height 6
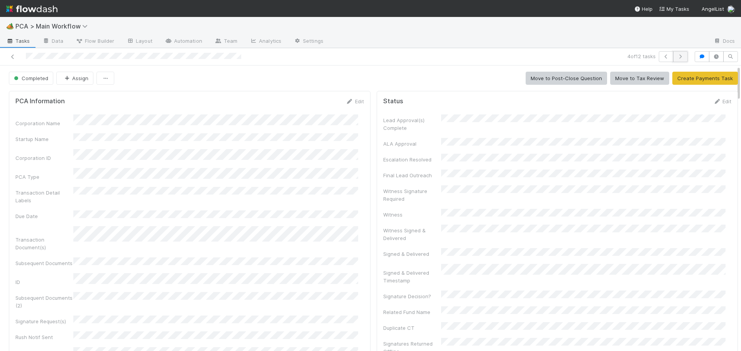
click at [674, 54] on button "button" at bounding box center [680, 56] width 15 height 11
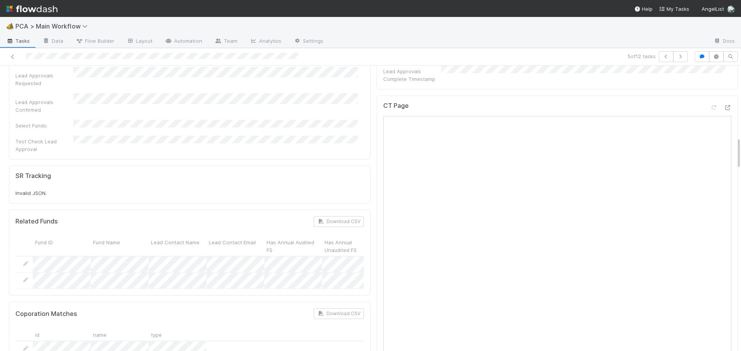
scroll to position [617, 0]
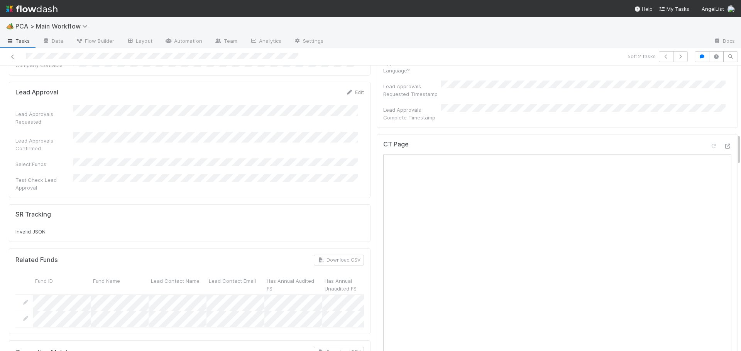
drag, startPoint x: 717, startPoint y: 88, endPoint x: 585, endPoint y: 92, distance: 131.2
click at [585, 141] on div "CT Page" at bounding box center [557, 148] width 348 height 14
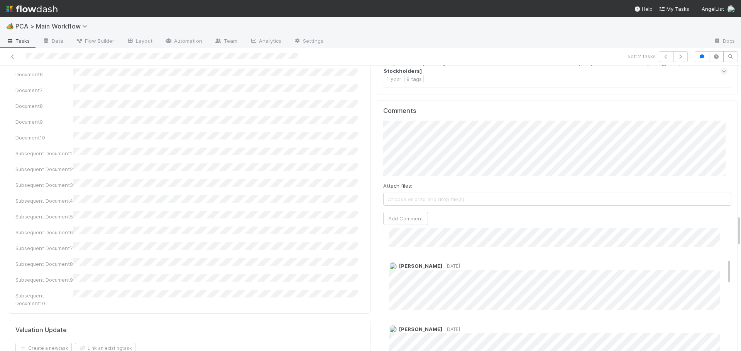
scroll to position [0, 0]
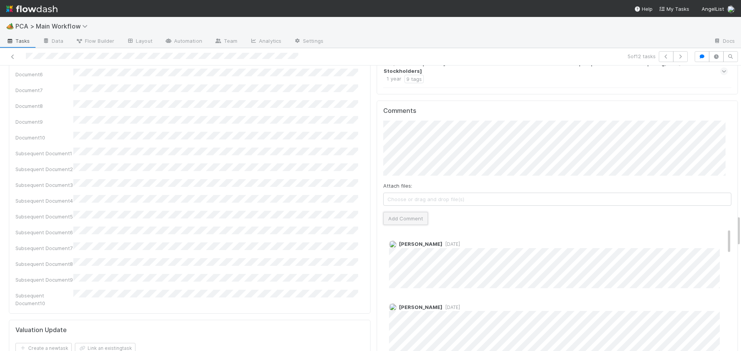
click at [397, 212] on button "Add Comment" at bounding box center [405, 218] width 45 height 13
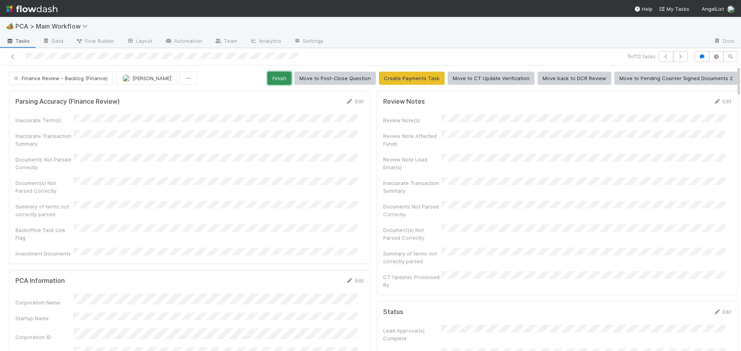
click at [280, 76] on button "Finish" at bounding box center [279, 78] width 24 height 13
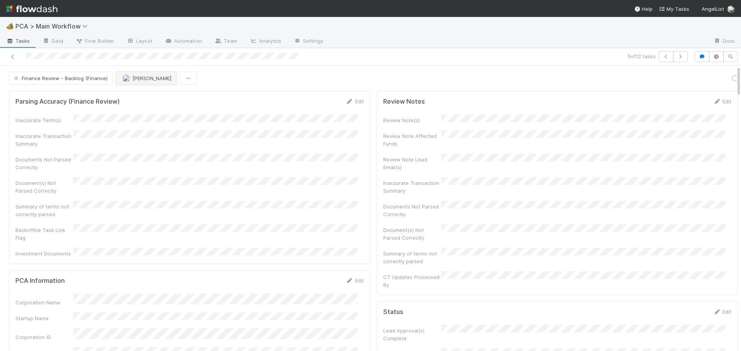
click at [134, 79] on span "[PERSON_NAME]" at bounding box center [151, 78] width 39 height 6
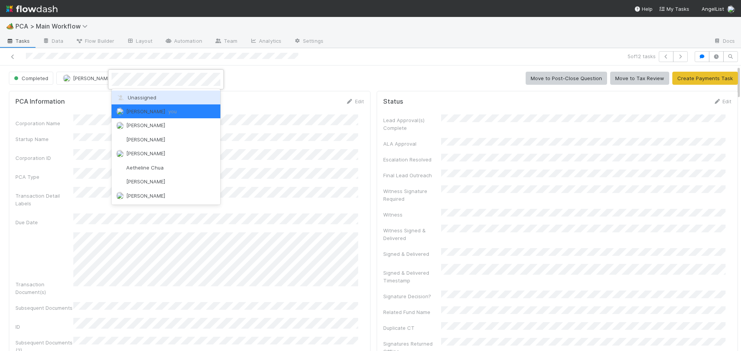
click at [132, 96] on span "Unassigned" at bounding box center [136, 97] width 40 height 6
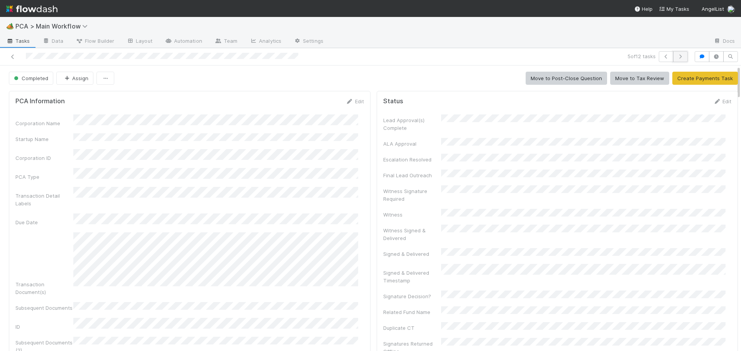
click at [675, 53] on button "button" at bounding box center [680, 56] width 15 height 11
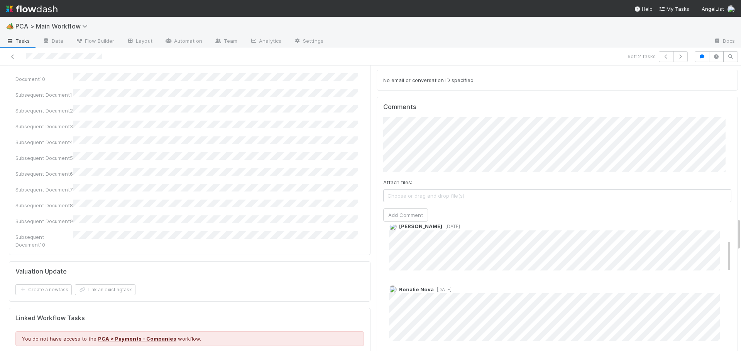
scroll to position [39, 0]
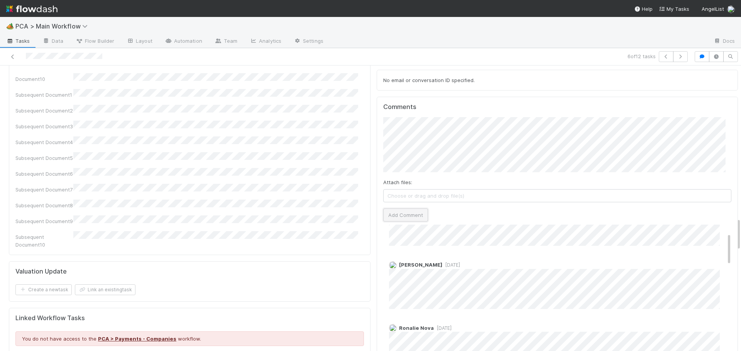
click at [386, 209] on button "Add Comment" at bounding box center [405, 215] width 45 height 13
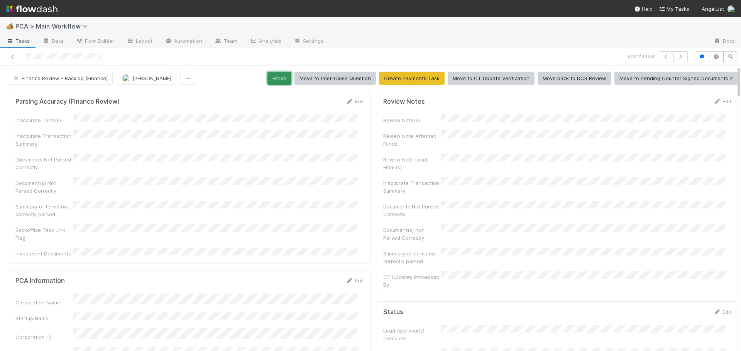
click at [277, 79] on button "Finish" at bounding box center [279, 78] width 24 height 13
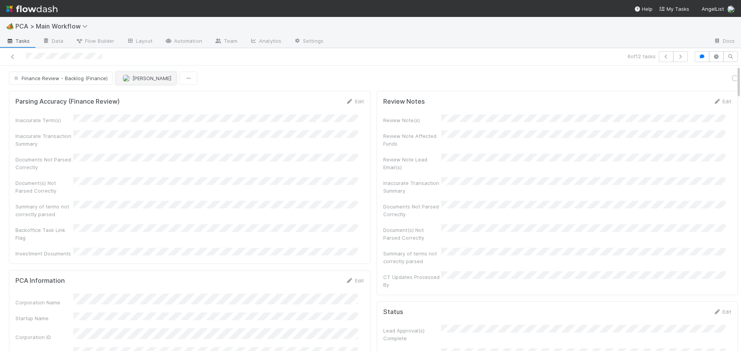
click at [129, 78] on span "[PERSON_NAME]" at bounding box center [146, 78] width 49 height 6
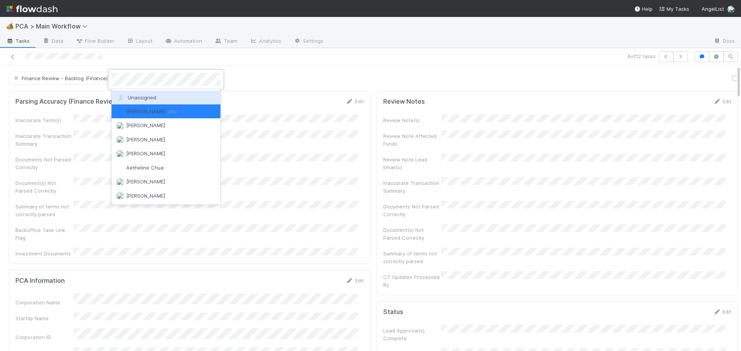
click at [130, 100] on span "Unassigned" at bounding box center [136, 97] width 40 height 6
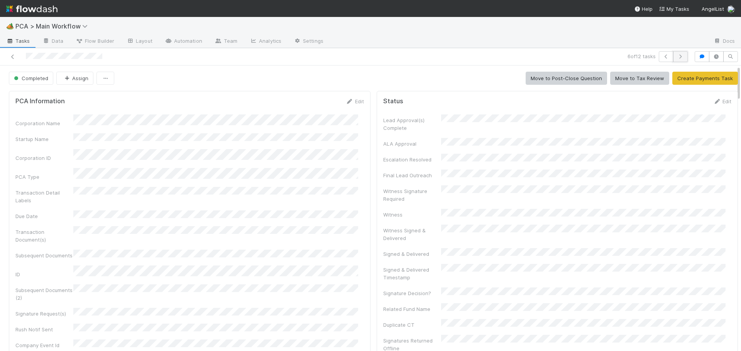
click at [673, 61] on button "button" at bounding box center [680, 56] width 15 height 11
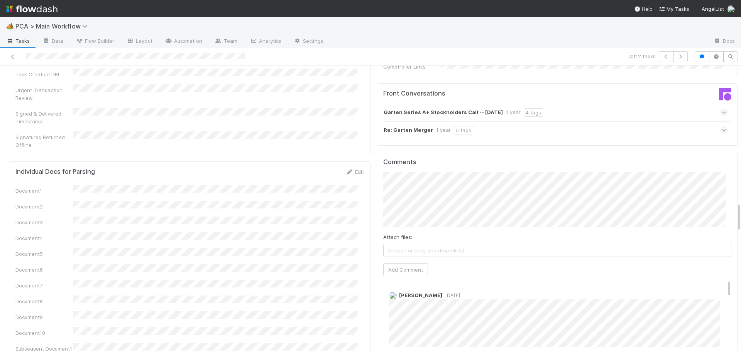
scroll to position [1311, 0]
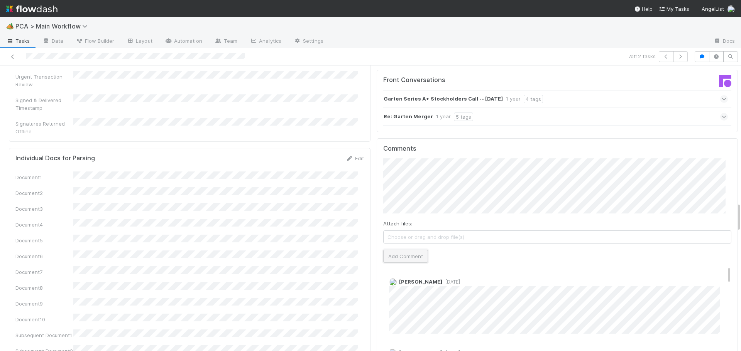
click at [402, 250] on button "Add Comment" at bounding box center [405, 256] width 45 height 13
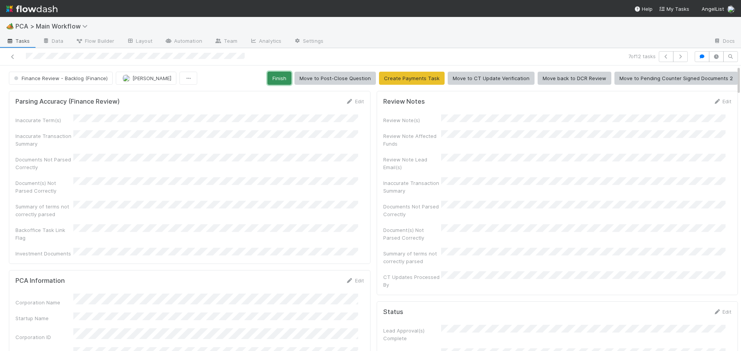
click at [275, 76] on button "Finish" at bounding box center [279, 78] width 24 height 13
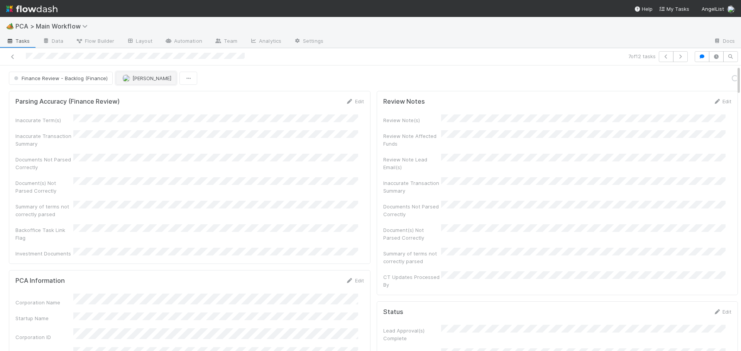
click at [127, 80] on img "button" at bounding box center [126, 78] width 8 height 8
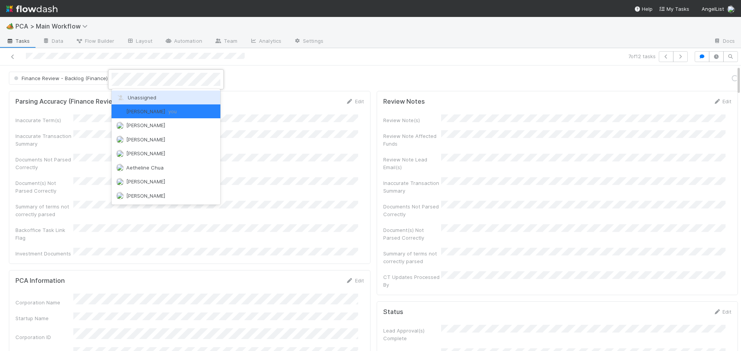
click at [132, 95] on span "Unassigned" at bounding box center [136, 97] width 40 height 6
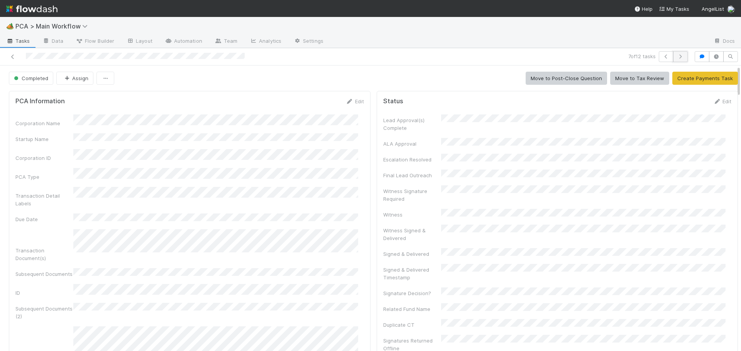
click at [674, 53] on button "button" at bounding box center [680, 56] width 15 height 11
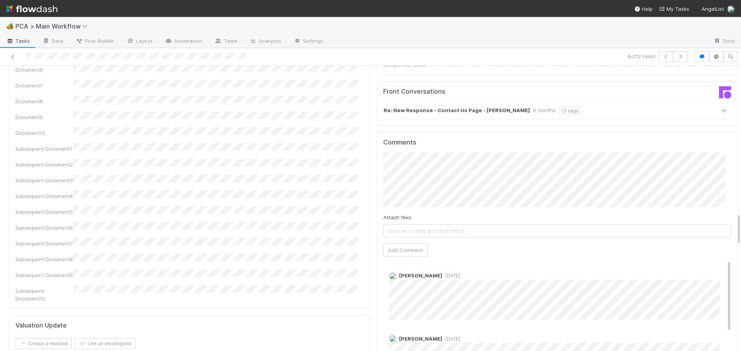
scroll to position [1311, 0]
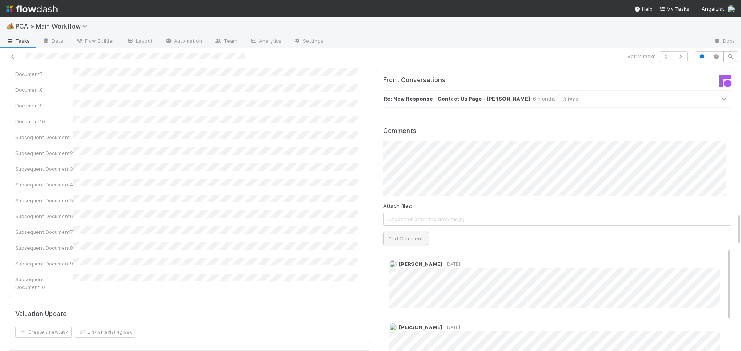
click at [398, 232] on button "Add Comment" at bounding box center [405, 238] width 45 height 13
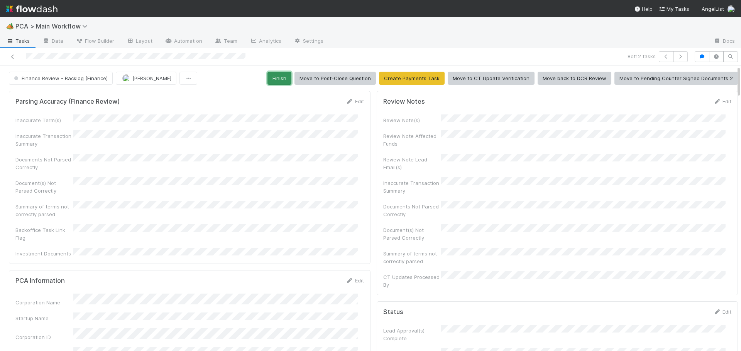
click at [273, 81] on button "Finish" at bounding box center [279, 78] width 24 height 13
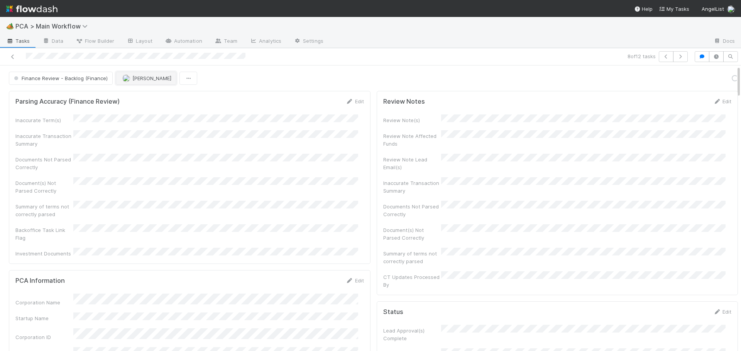
click at [124, 81] on img "button" at bounding box center [126, 78] width 8 height 8
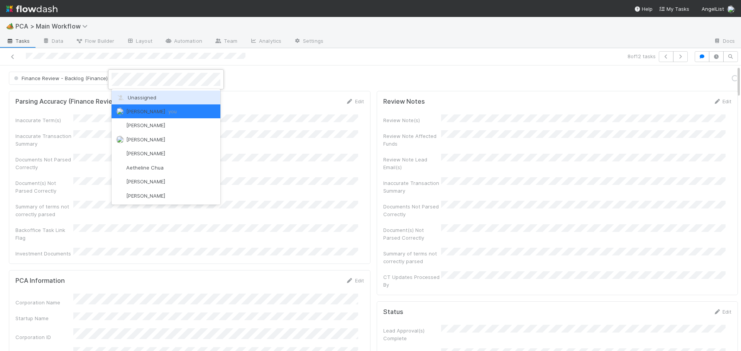
click at [130, 94] on div "Unassigned" at bounding box center [165, 98] width 109 height 14
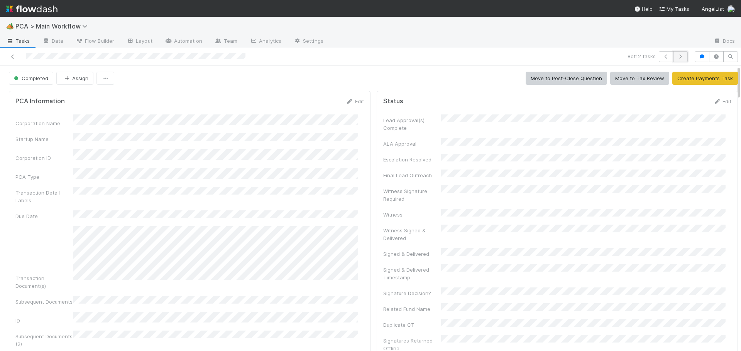
click at [676, 56] on icon "button" at bounding box center [680, 56] width 8 height 5
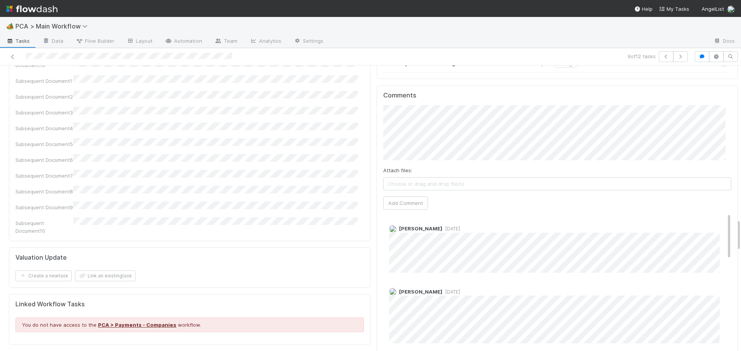
scroll to position [1343, 0]
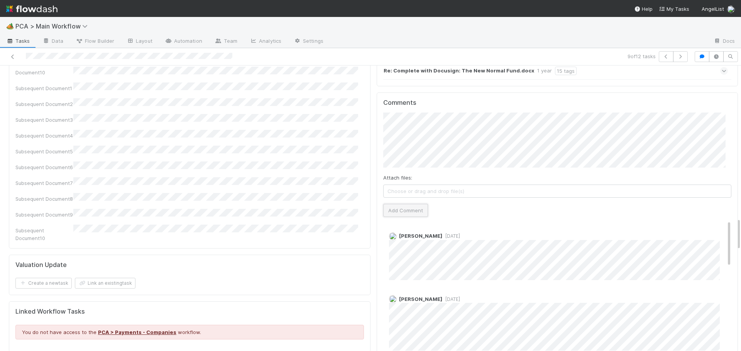
click at [398, 204] on button "Add Comment" at bounding box center [405, 210] width 45 height 13
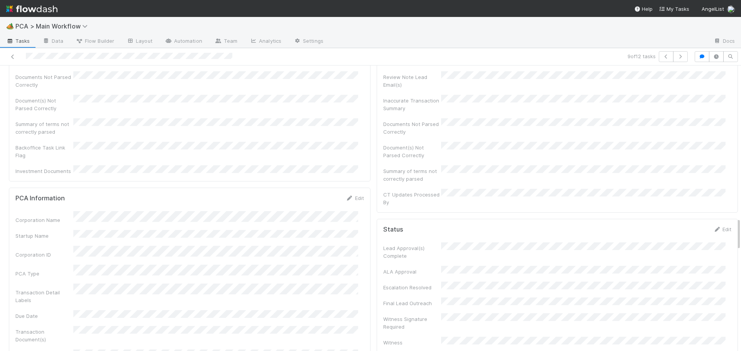
scroll to position [0, 0]
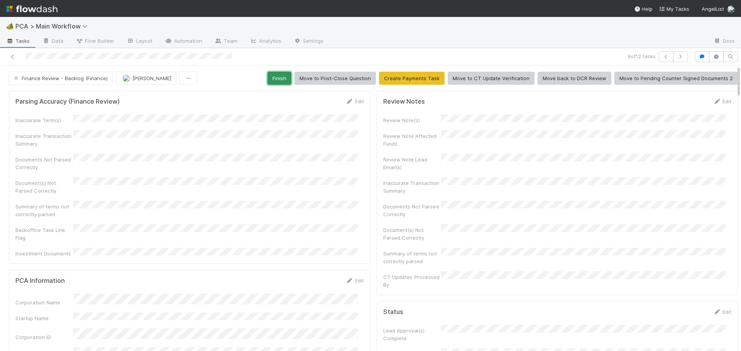
click at [277, 79] on button "Finish" at bounding box center [279, 78] width 24 height 13
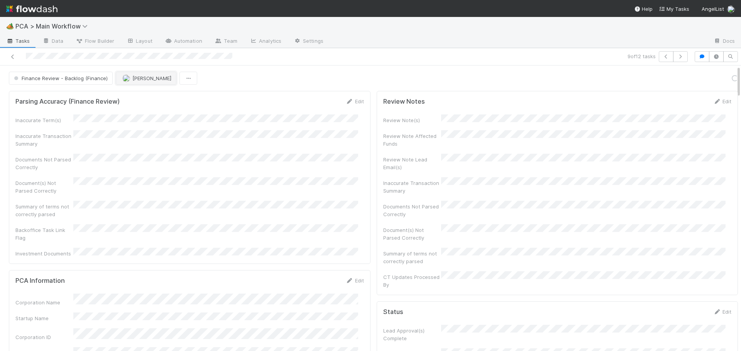
click at [143, 79] on span "[PERSON_NAME]" at bounding box center [151, 78] width 39 height 6
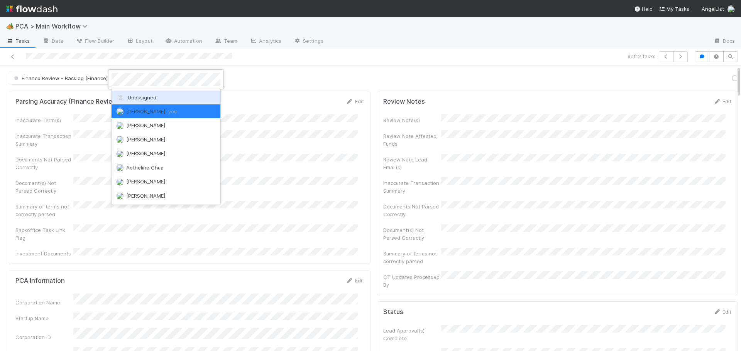
click at [141, 96] on span "Unassigned" at bounding box center [136, 97] width 40 height 6
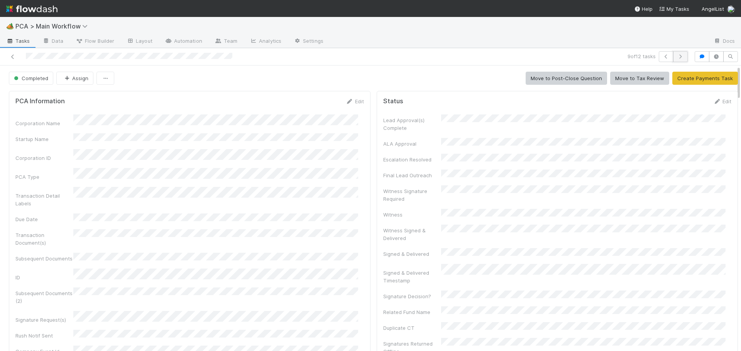
click at [676, 56] on icon "button" at bounding box center [680, 56] width 8 height 5
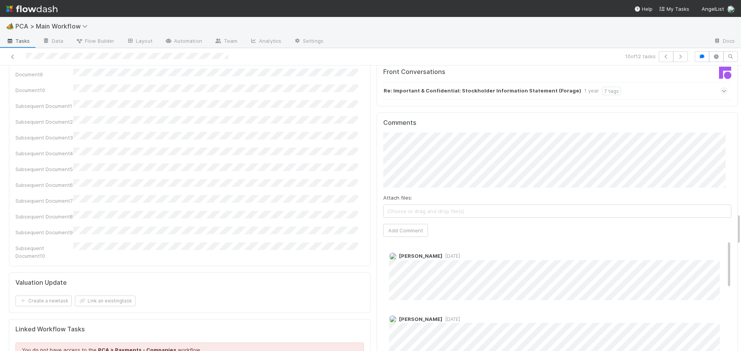
scroll to position [1311, 0]
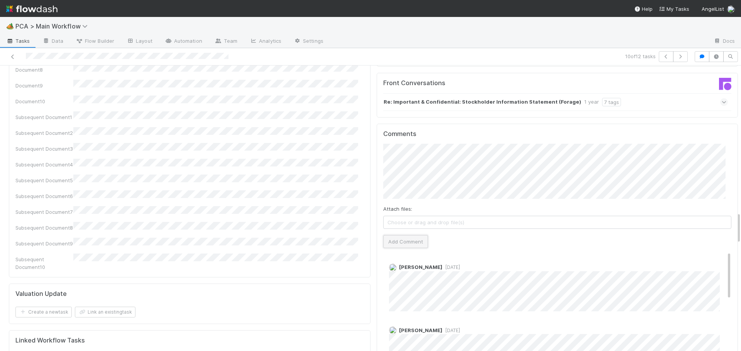
click at [396, 235] on button "Add Comment" at bounding box center [405, 241] width 45 height 13
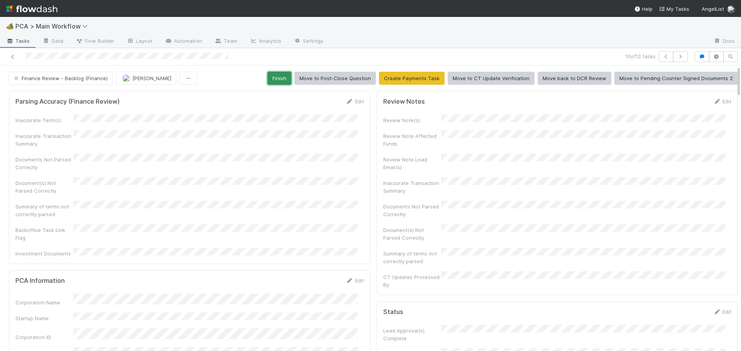
click at [270, 81] on button "Finish" at bounding box center [279, 78] width 24 height 13
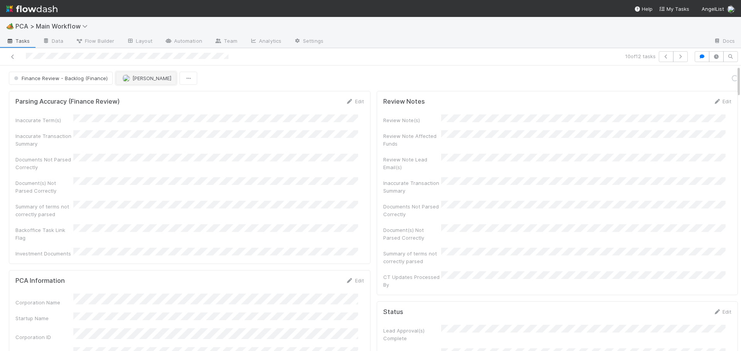
click at [142, 78] on span "[PERSON_NAME]" at bounding box center [151, 78] width 39 height 6
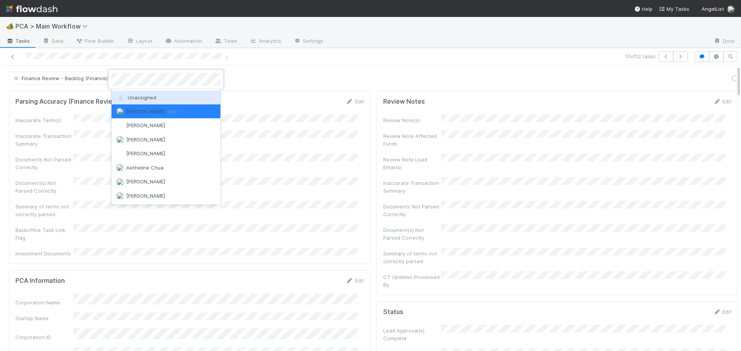
click at [138, 100] on span "Unassigned" at bounding box center [136, 97] width 40 height 6
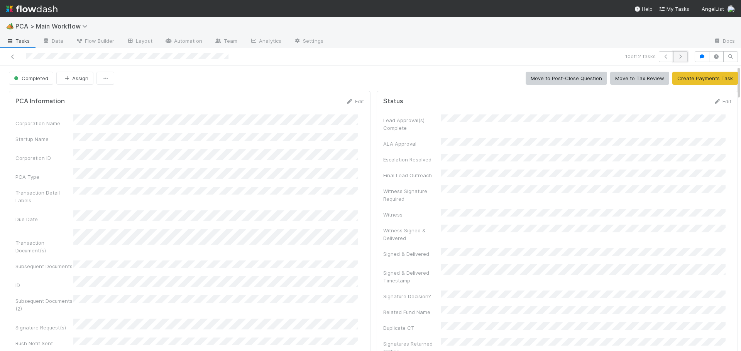
click at [679, 59] on button "button" at bounding box center [680, 56] width 15 height 11
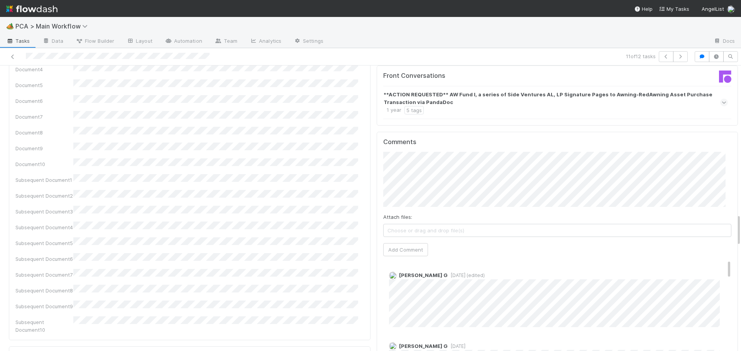
scroll to position [1311, 0]
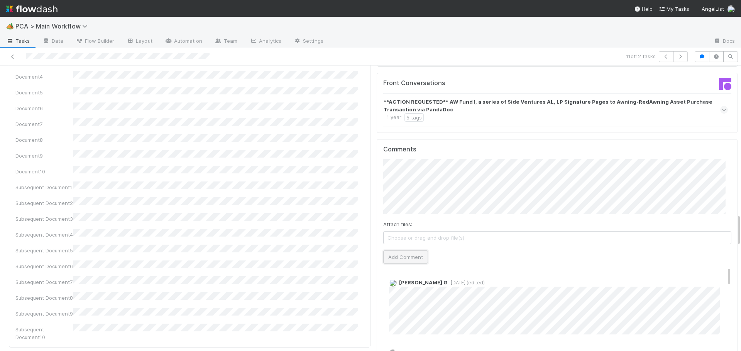
click at [409, 251] on button "Add Comment" at bounding box center [405, 257] width 45 height 13
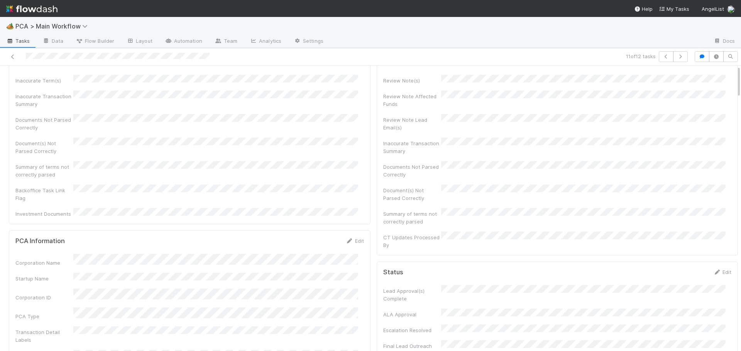
scroll to position [0, 0]
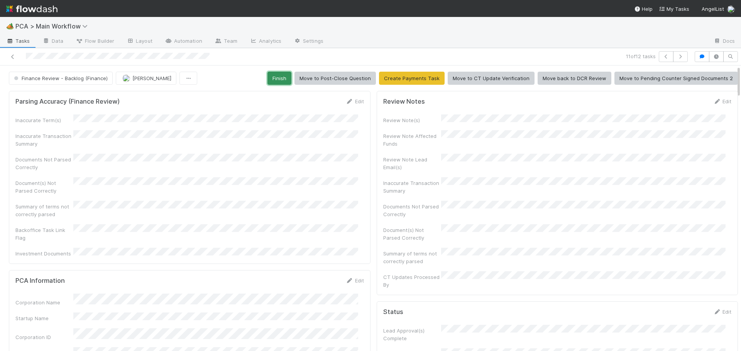
click at [272, 82] on button "Finish" at bounding box center [279, 78] width 24 height 13
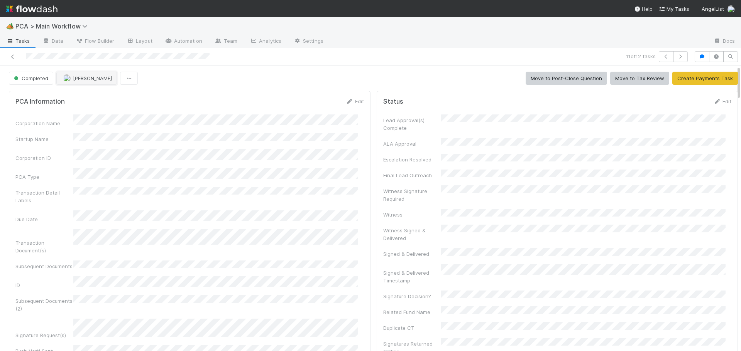
click at [78, 79] on span "[PERSON_NAME]" at bounding box center [92, 78] width 39 height 6
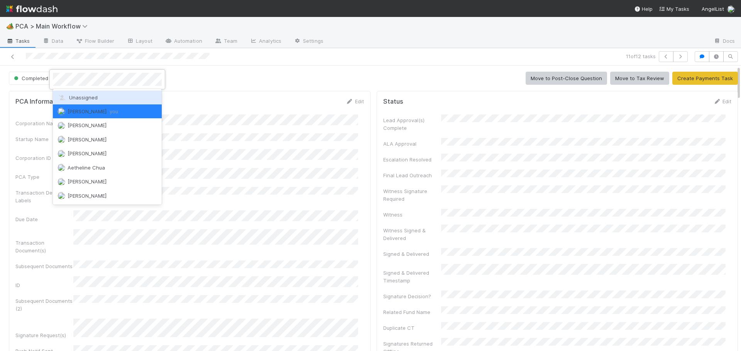
click at [79, 91] on div "Unassigned" at bounding box center [107, 98] width 109 height 14
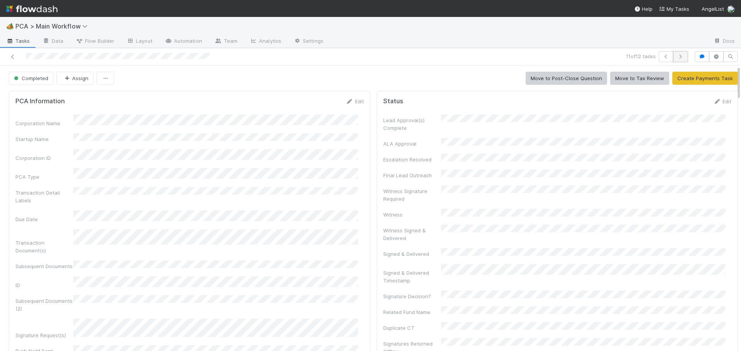
click at [676, 53] on button "button" at bounding box center [680, 56] width 15 height 11
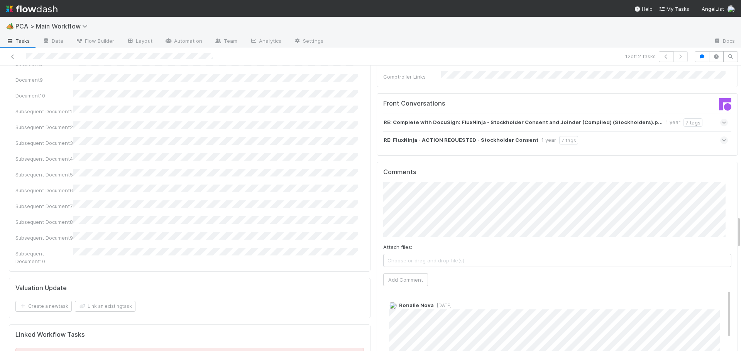
scroll to position [1311, 0]
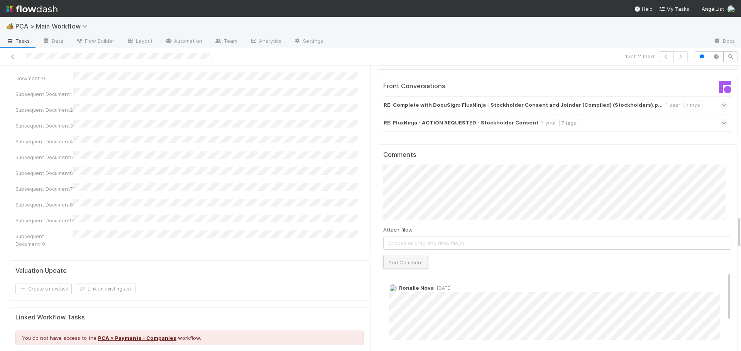
click at [383, 256] on button "Add Comment" at bounding box center [405, 262] width 45 height 13
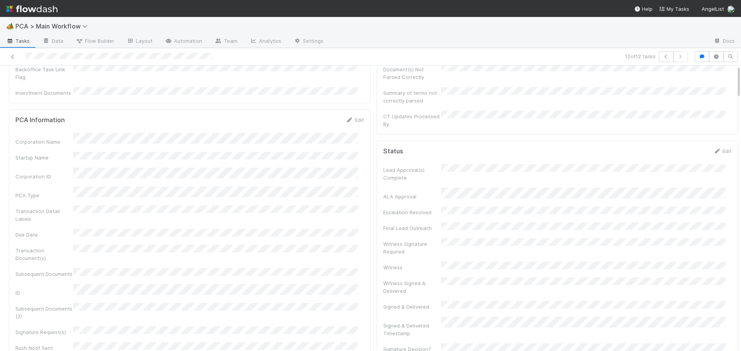
scroll to position [0, 0]
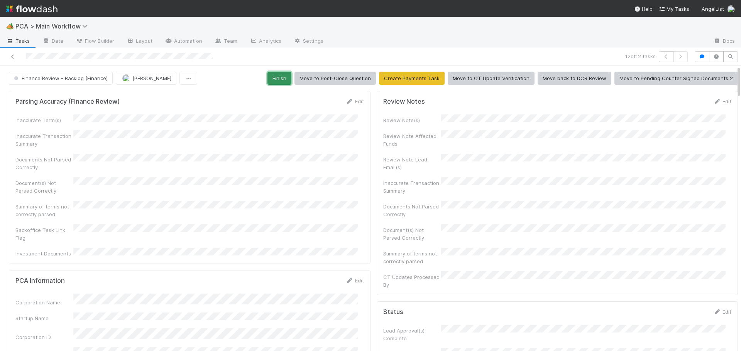
click at [273, 78] on button "Finish" at bounding box center [279, 78] width 24 height 13
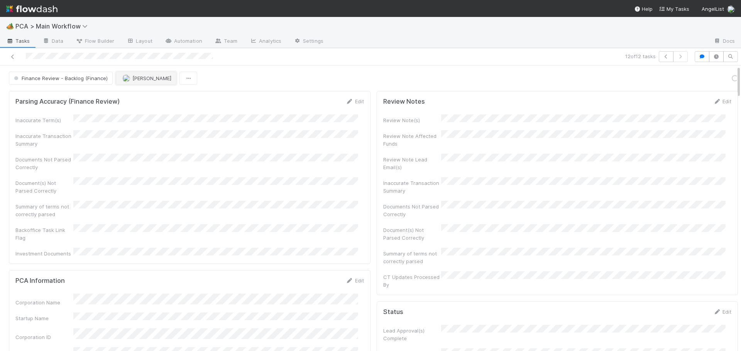
click at [130, 79] on span "[PERSON_NAME]" at bounding box center [146, 78] width 49 height 6
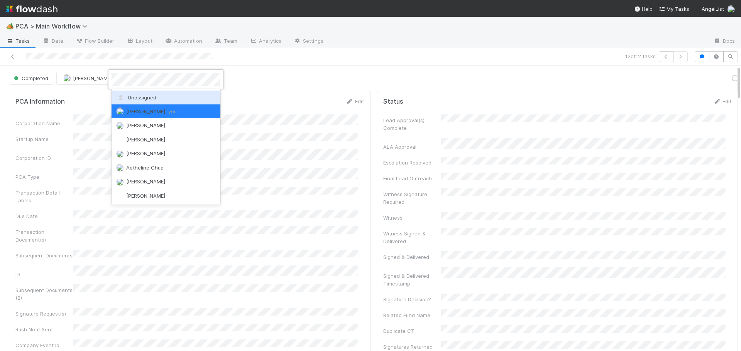
click at [130, 97] on span "Unassigned" at bounding box center [136, 97] width 40 height 6
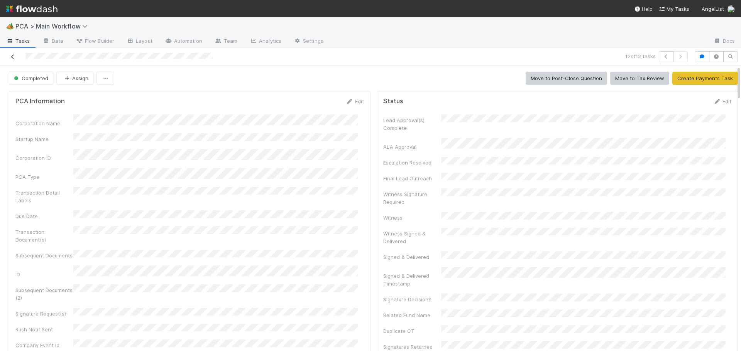
click at [13, 57] on icon at bounding box center [13, 56] width 8 height 5
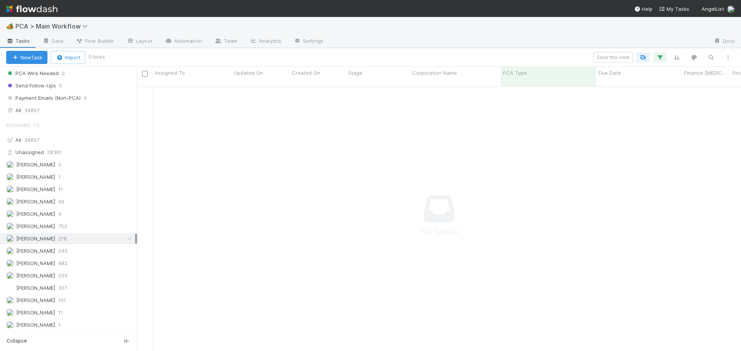
scroll to position [887, 0]
click at [126, 227] on icon at bounding box center [130, 226] width 8 height 5
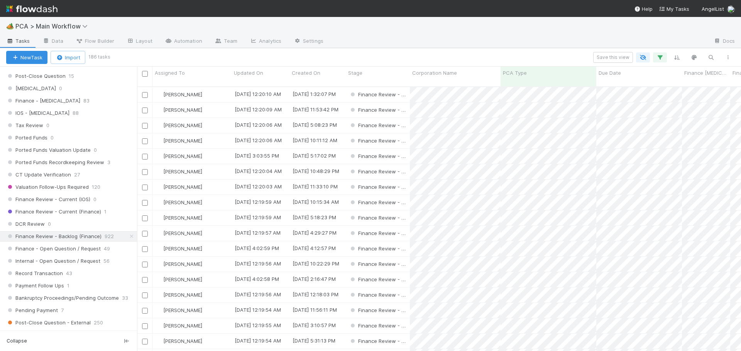
scroll to position [265, 598]
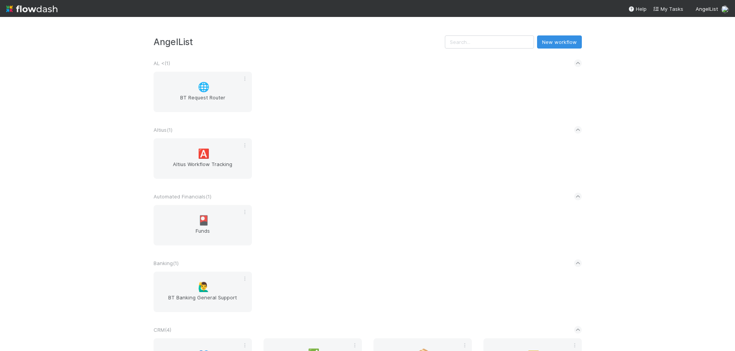
scroll to position [193, 0]
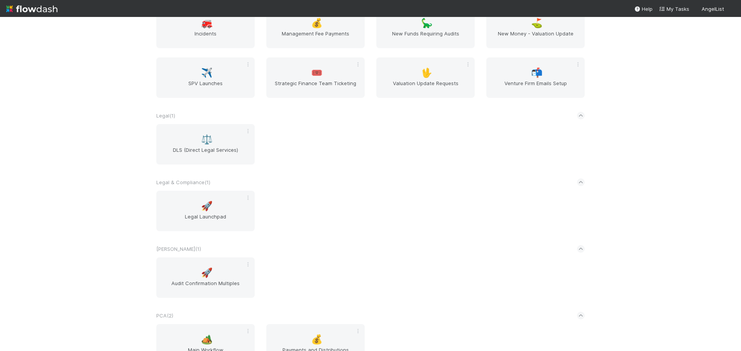
scroll to position [1041, 0]
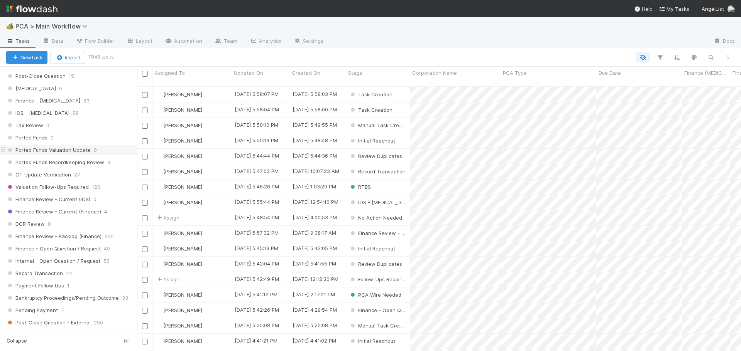
scroll to position [463, 0]
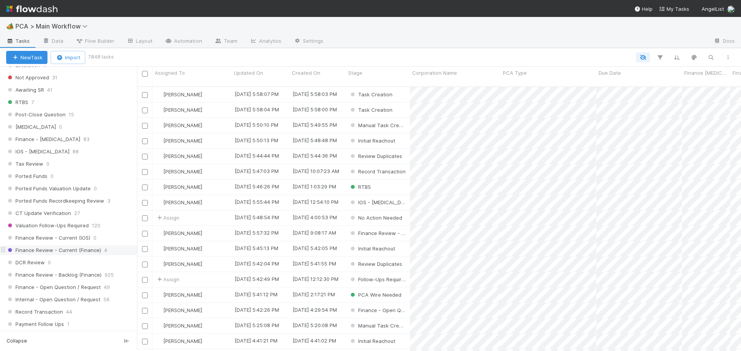
click at [79, 247] on span "Finance Review - Current (Finance)" at bounding box center [53, 251] width 95 height 10
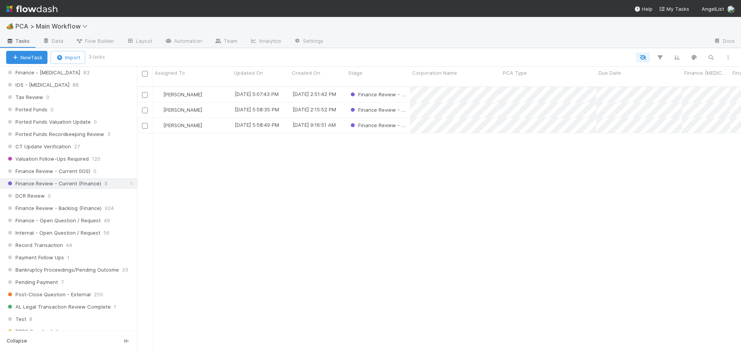
scroll to position [540, 0]
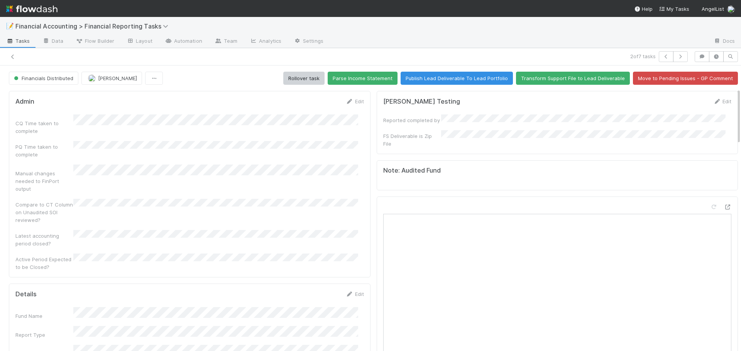
scroll to position [116, 0]
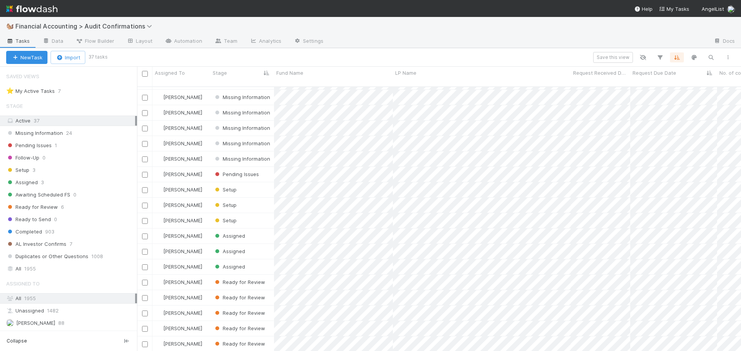
scroll to position [306, 0]
